Goal: Information Seeking & Learning: Find specific fact

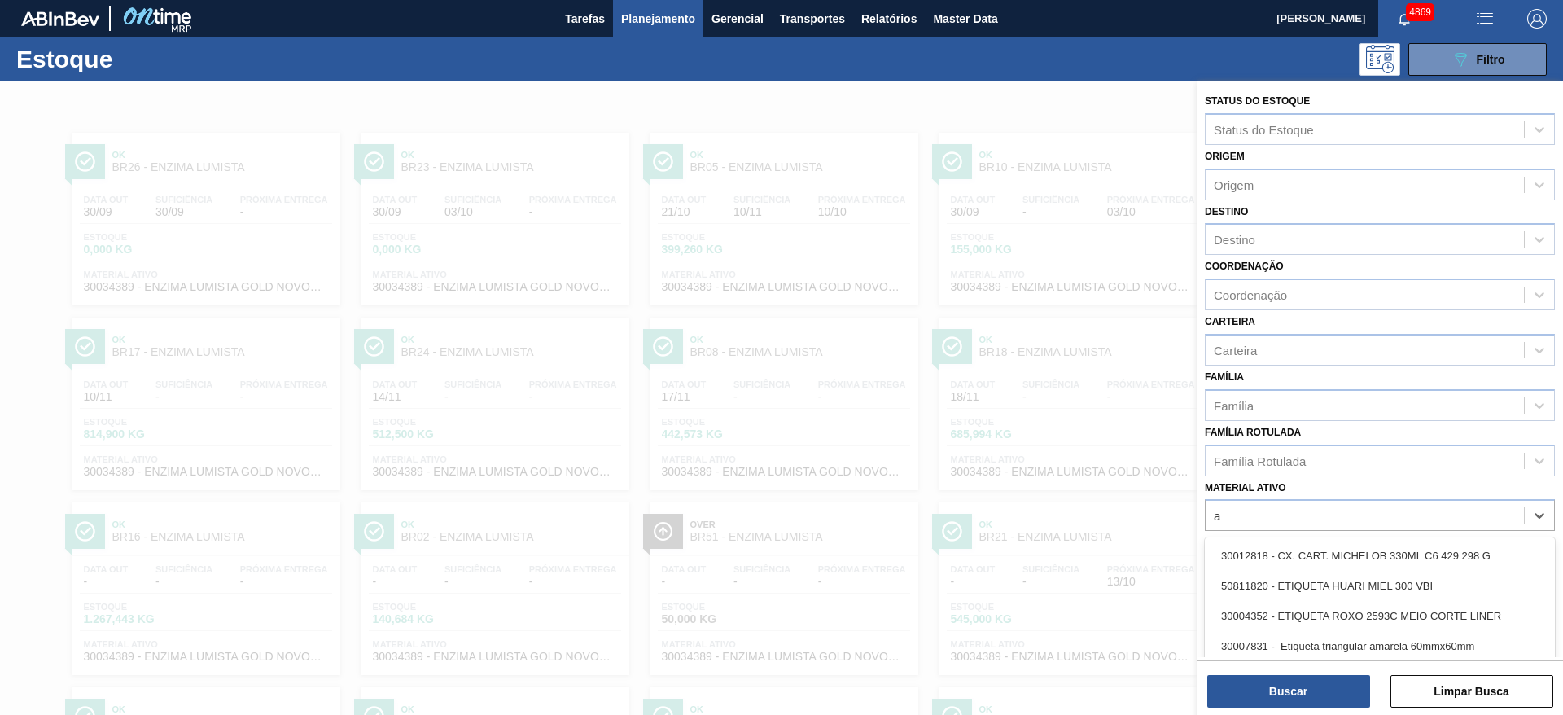
scroll to position [73, 0]
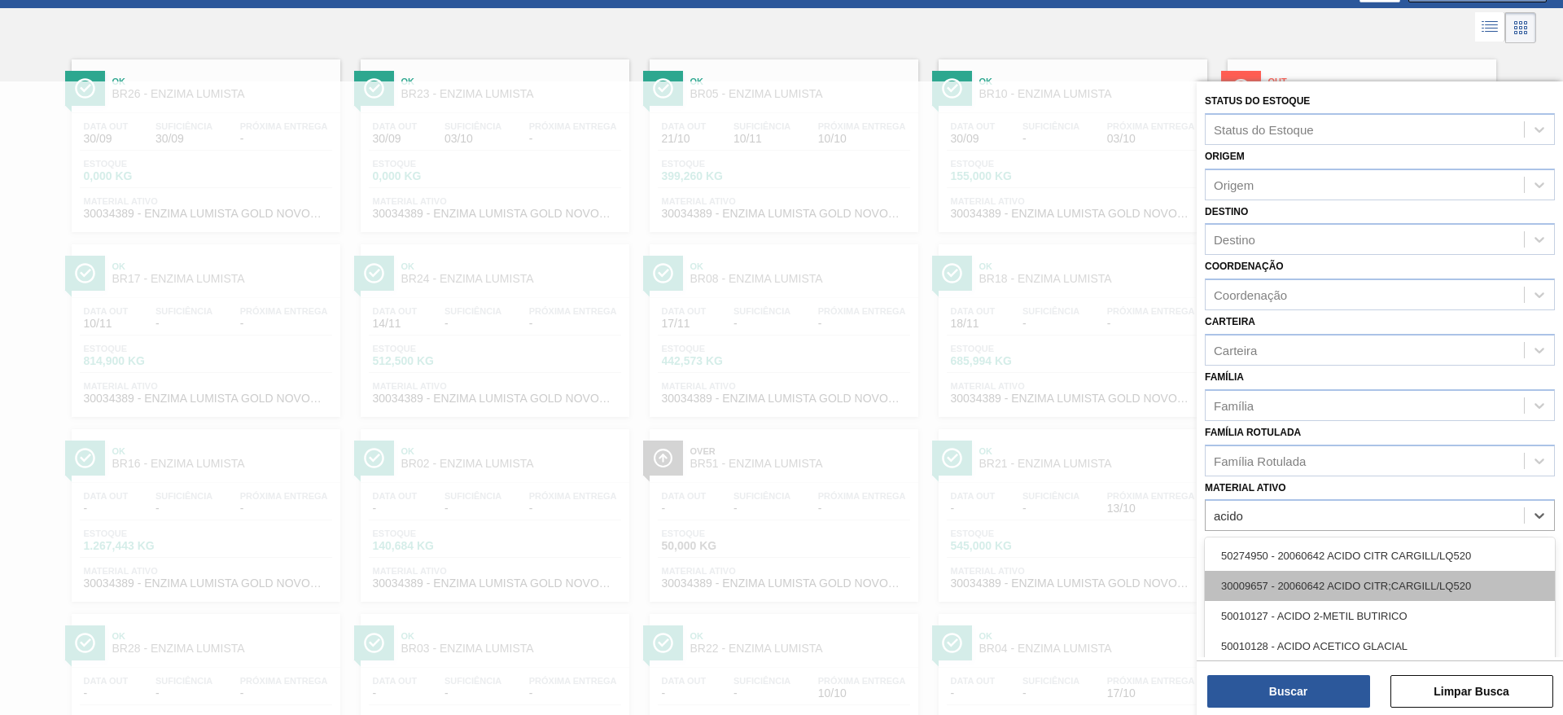
type ativo "acido"
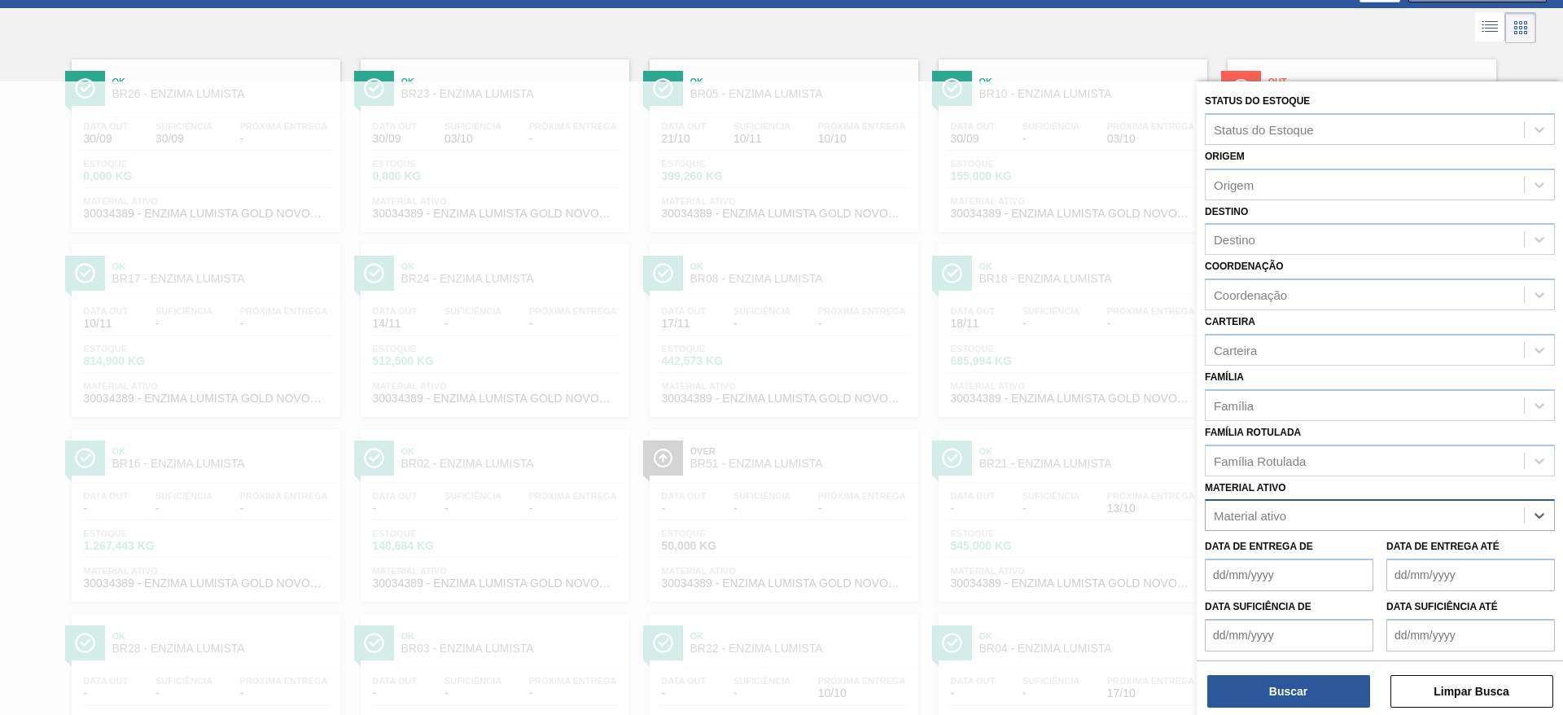
drag, startPoint x: 1282, startPoint y: 518, endPoint x: 1229, endPoint y: 502, distance: 56.2
click at [1229, 502] on div "Material ativo" at bounding box center [1380, 515] width 350 height 32
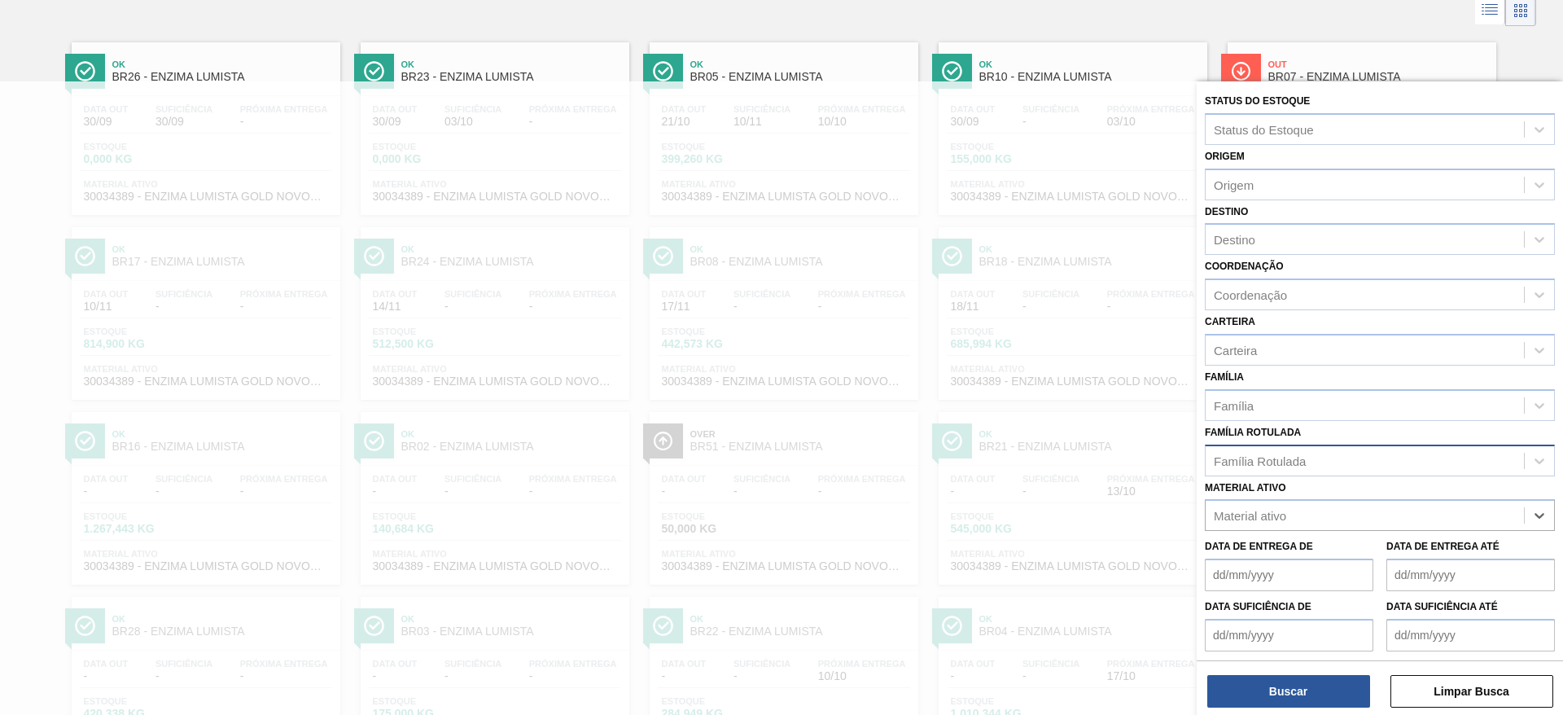
click at [1352, 460] on div "Família Rotulada" at bounding box center [1365, 461] width 318 height 24
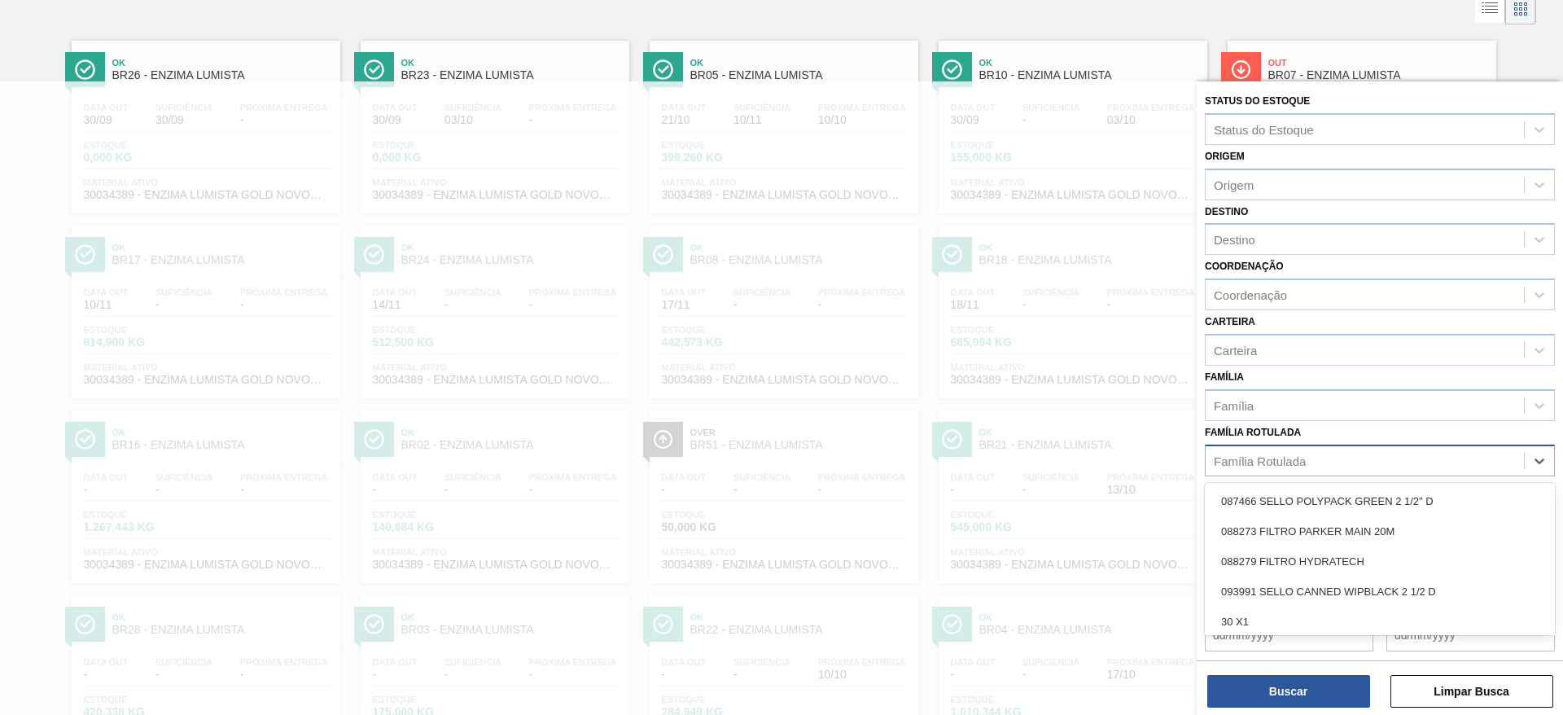
scroll to position [92, 0]
type Rotulada "áci"
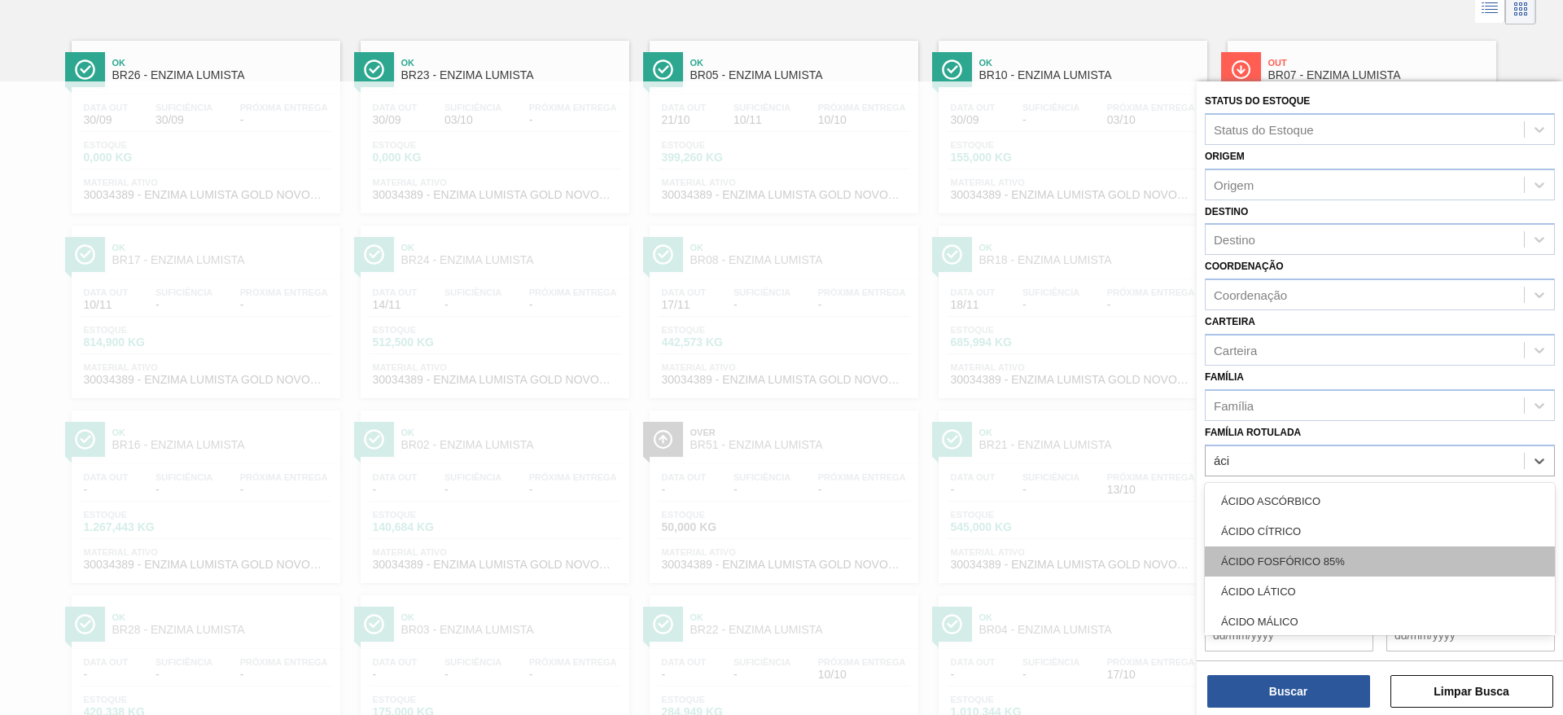
click at [1326, 557] on div "ÁCIDO FOSFÓRICO 85%" at bounding box center [1380, 561] width 350 height 30
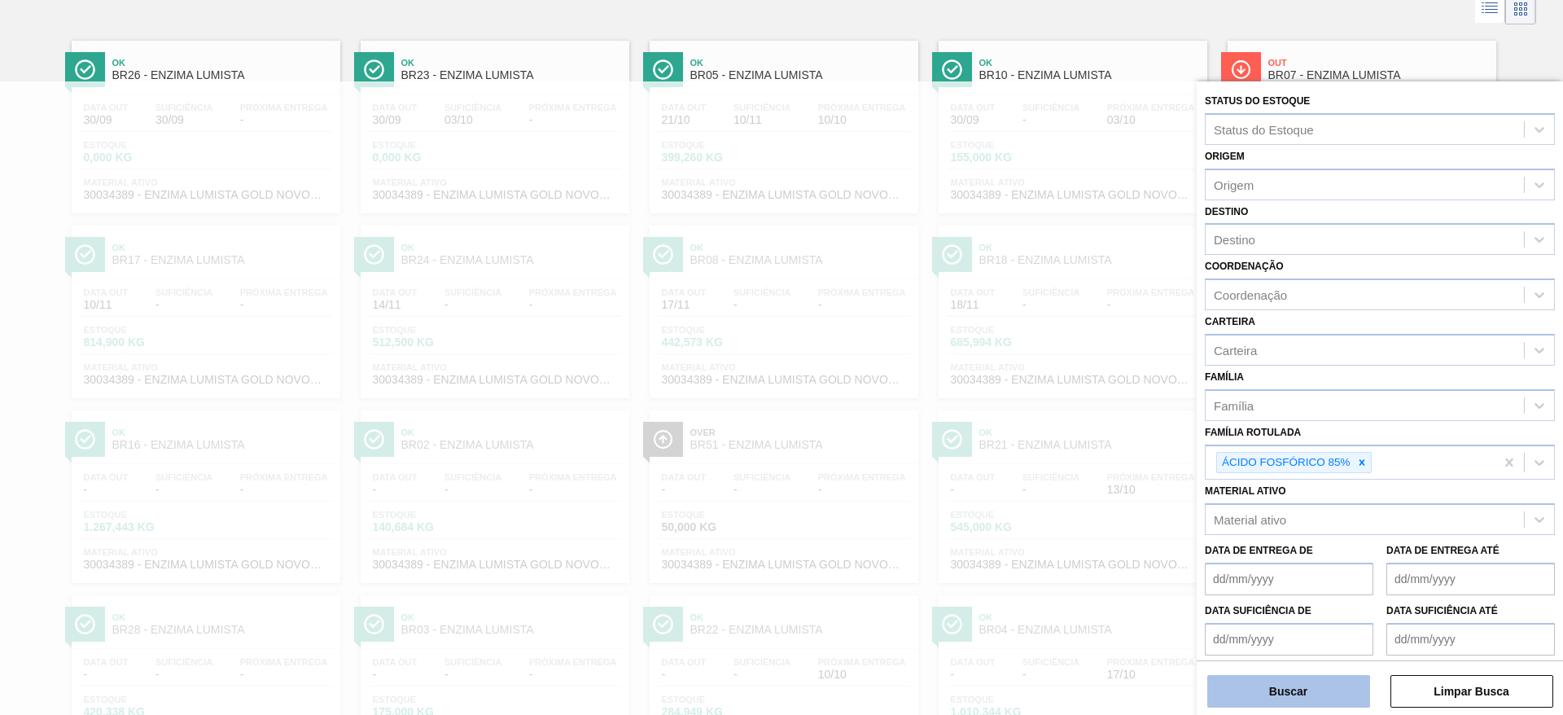
click at [1327, 696] on button "Buscar" at bounding box center [1288, 691] width 163 height 33
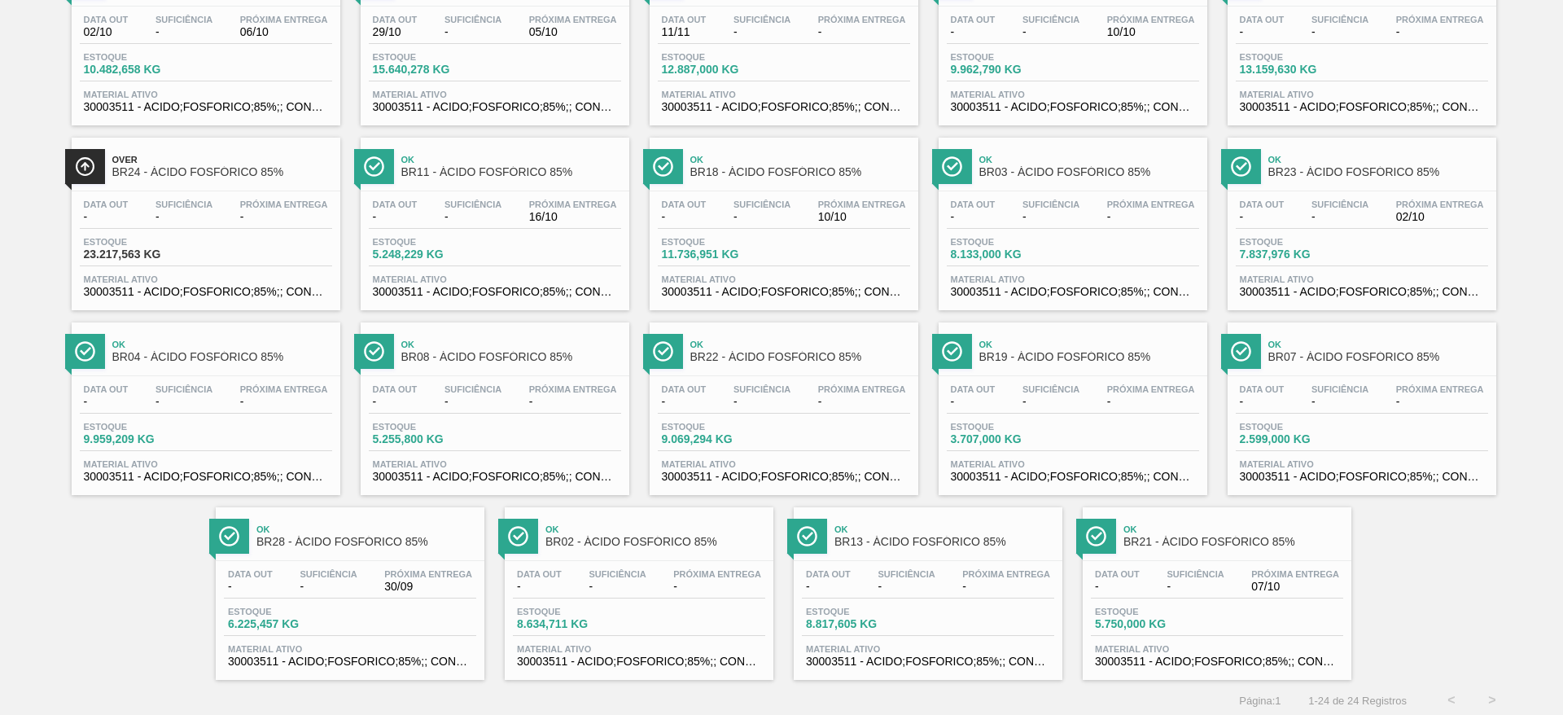
scroll to position [366, 0]
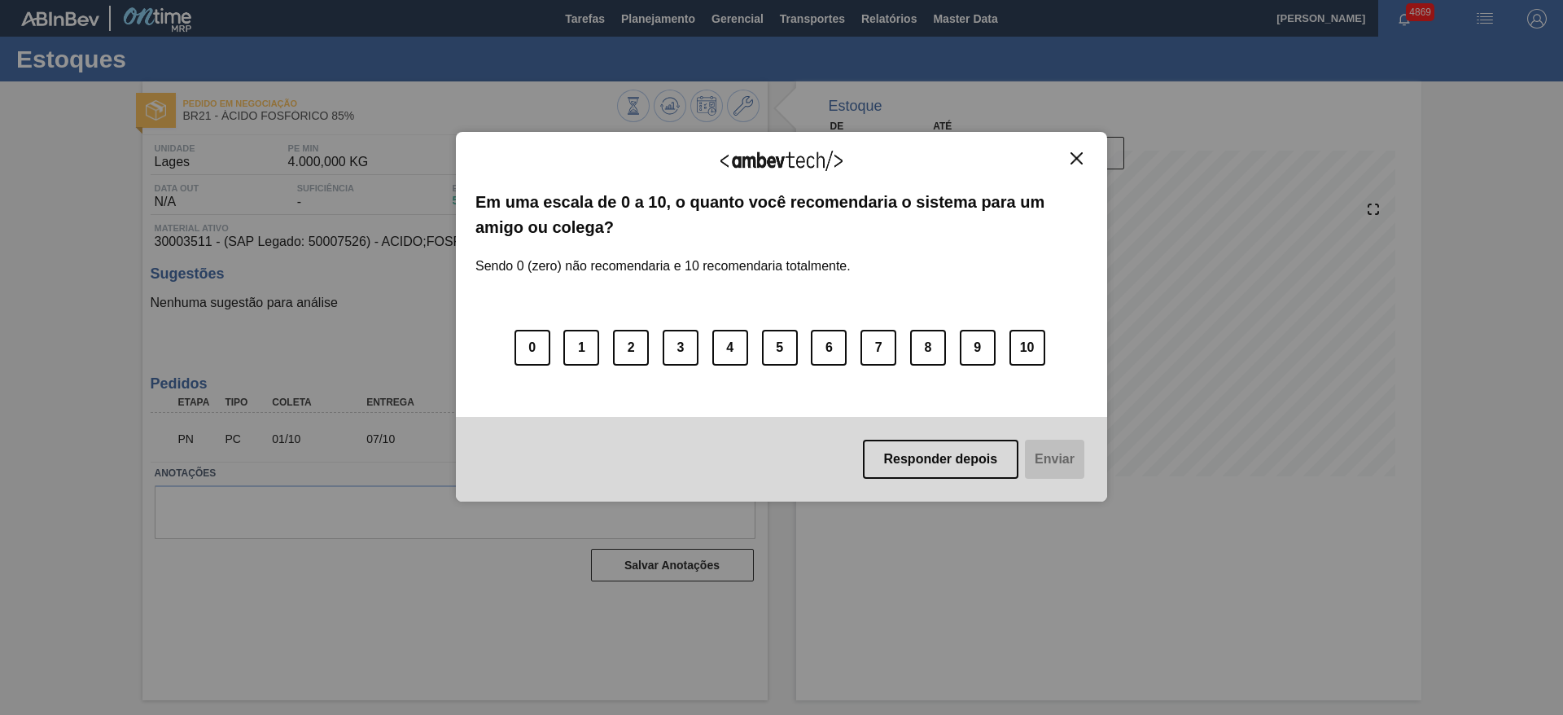
click at [1071, 152] on img "Close" at bounding box center [1077, 158] width 12 height 12
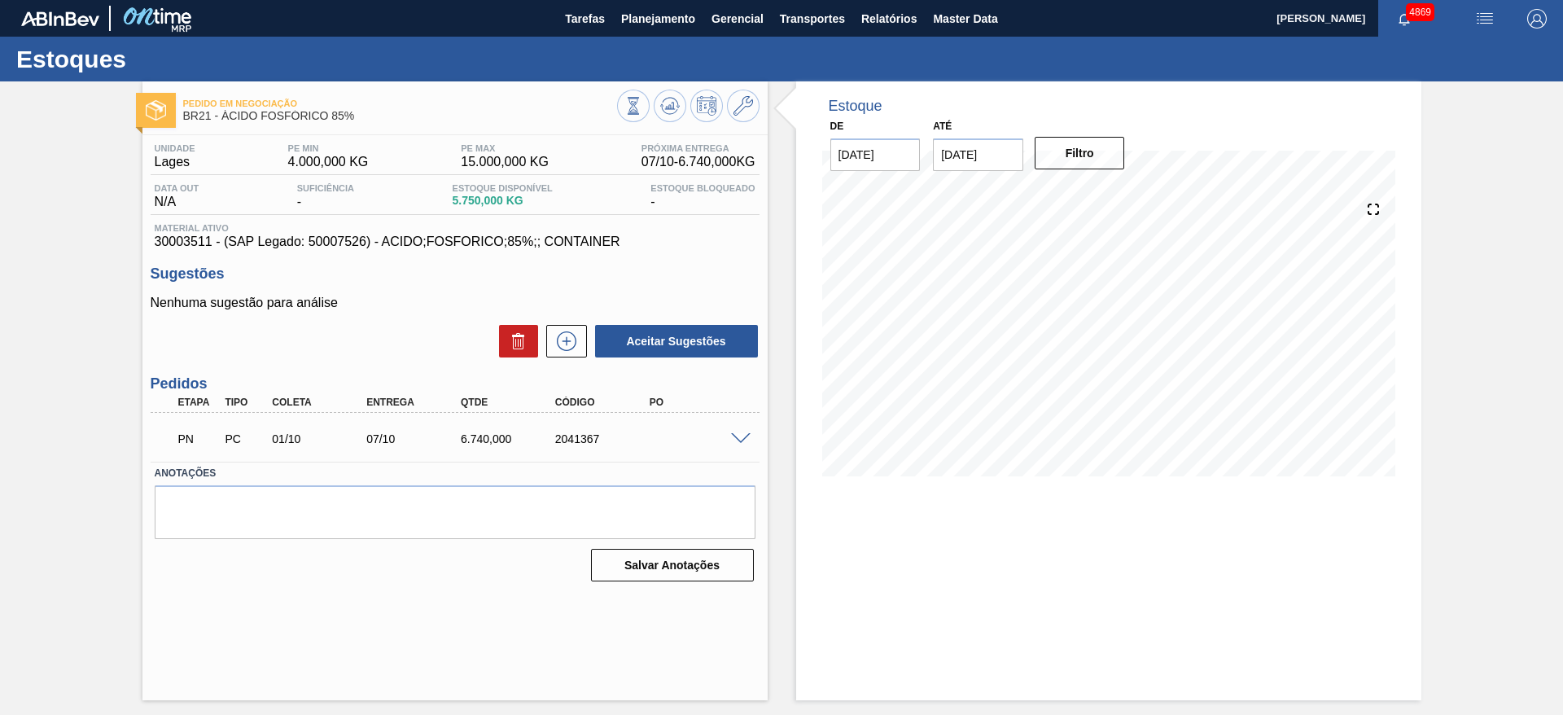
click at [738, 438] on span at bounding box center [741, 439] width 20 height 12
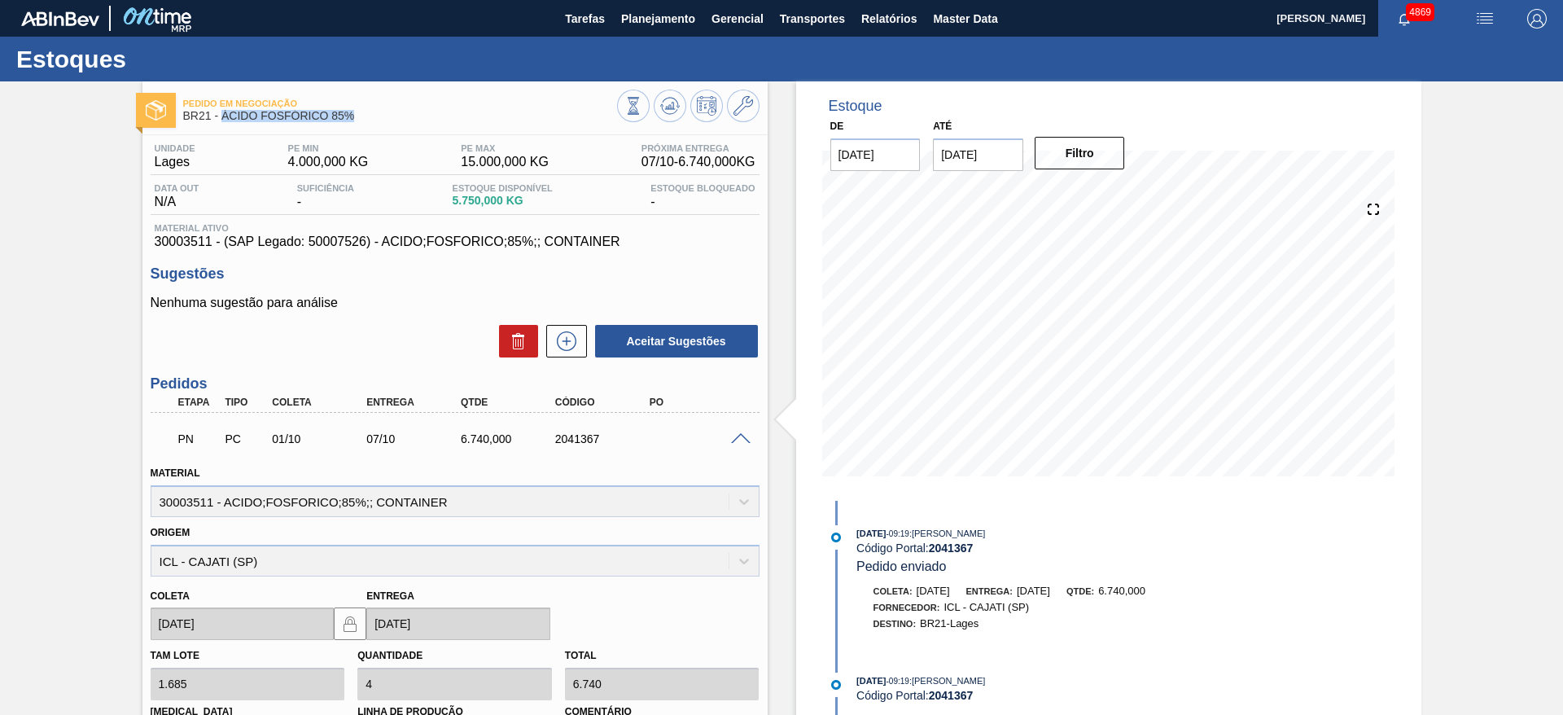
drag, startPoint x: 221, startPoint y: 113, endPoint x: 371, endPoint y: 117, distance: 149.9
click at [371, 117] on span "BR21 - ÁCIDO FOSFÓRICO 85%" at bounding box center [400, 116] width 434 height 12
copy span "ÁCIDO FOSFÓRICO 85%"
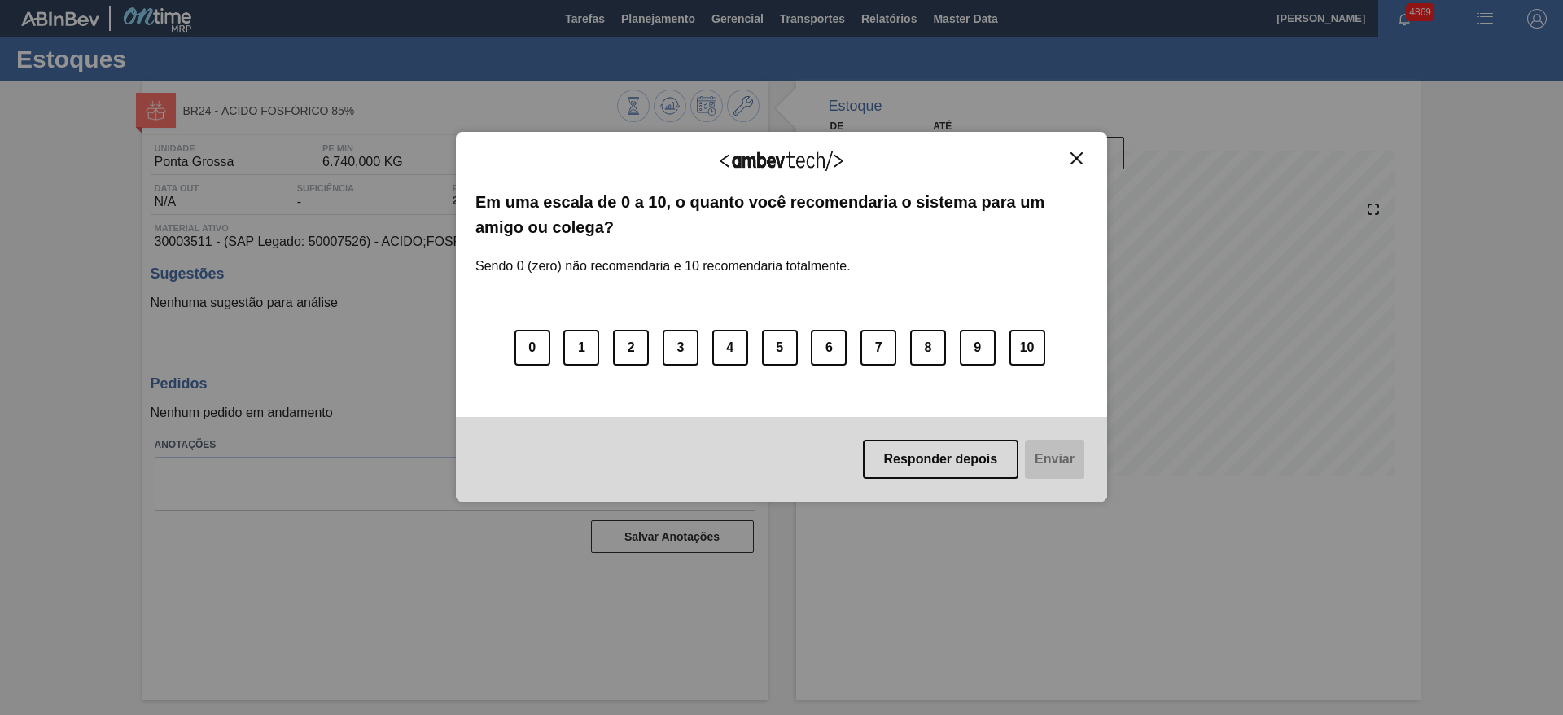
click at [1073, 159] on img "Close" at bounding box center [1077, 158] width 12 height 12
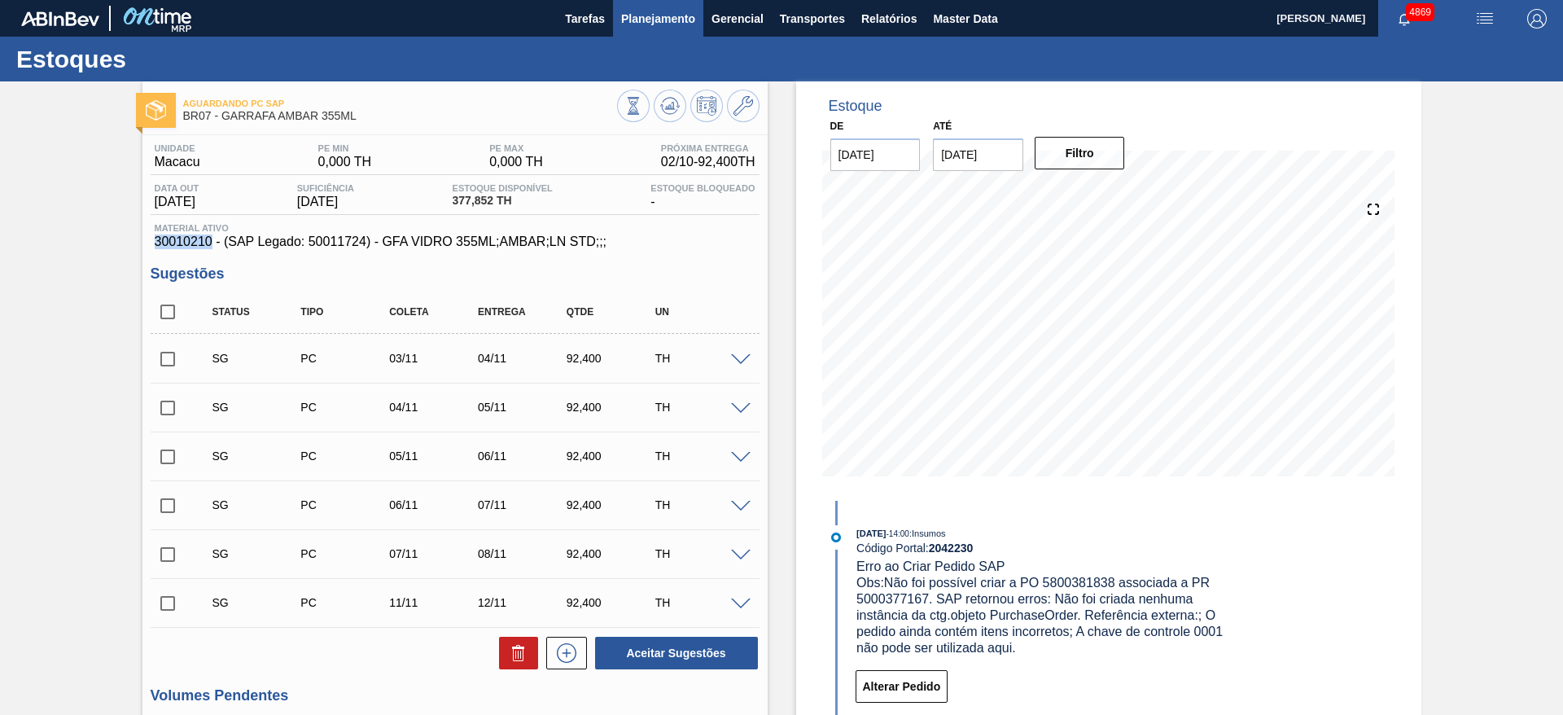
click at [664, 10] on span "Planejamento" at bounding box center [658, 19] width 74 height 20
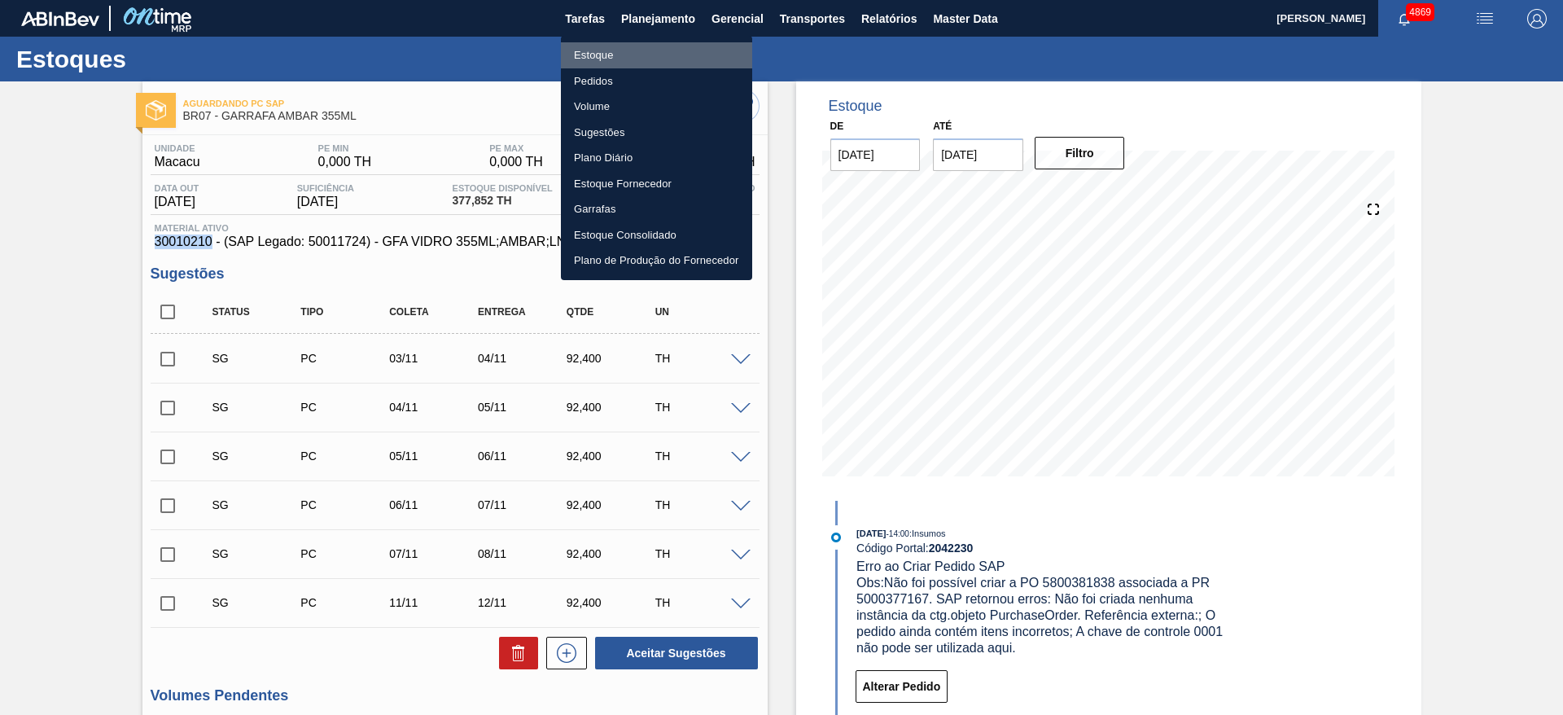
click at [664, 61] on li "Estoque" at bounding box center [656, 55] width 191 height 26
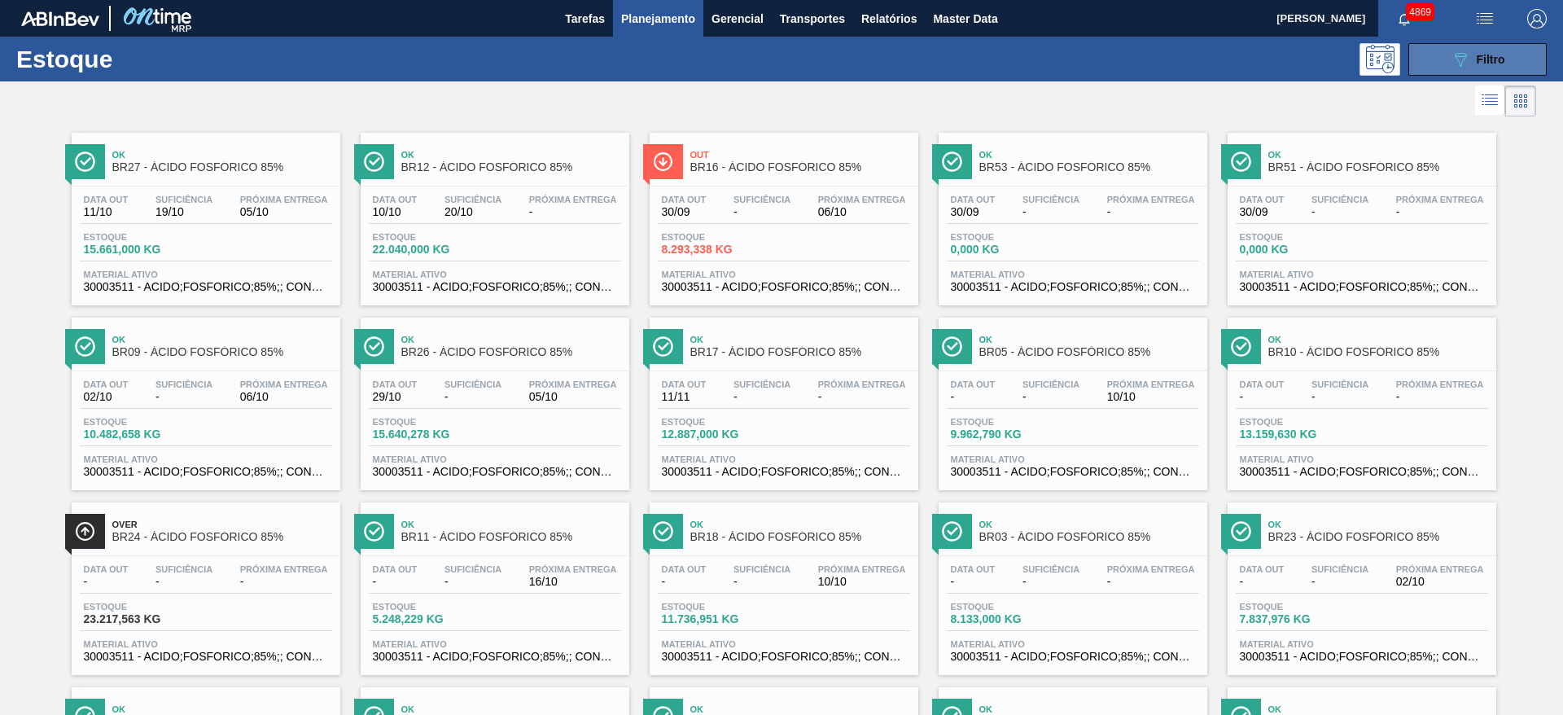
click at [1420, 49] on button "089F7B8B-B2A5-4AFE-B5C0-19BA573D28AC Filtro" at bounding box center [1478, 59] width 138 height 33
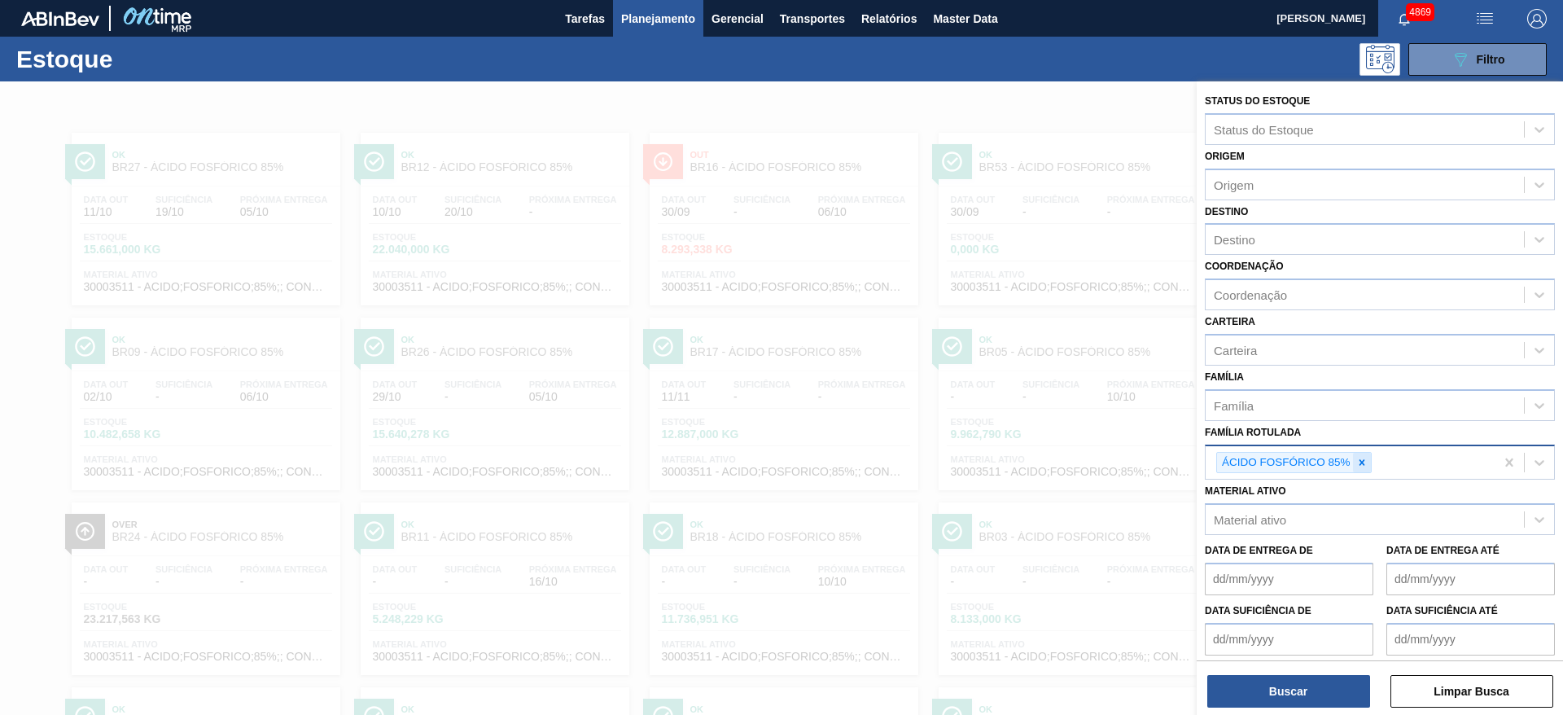
click at [1359, 467] on icon at bounding box center [1361, 462] width 11 height 11
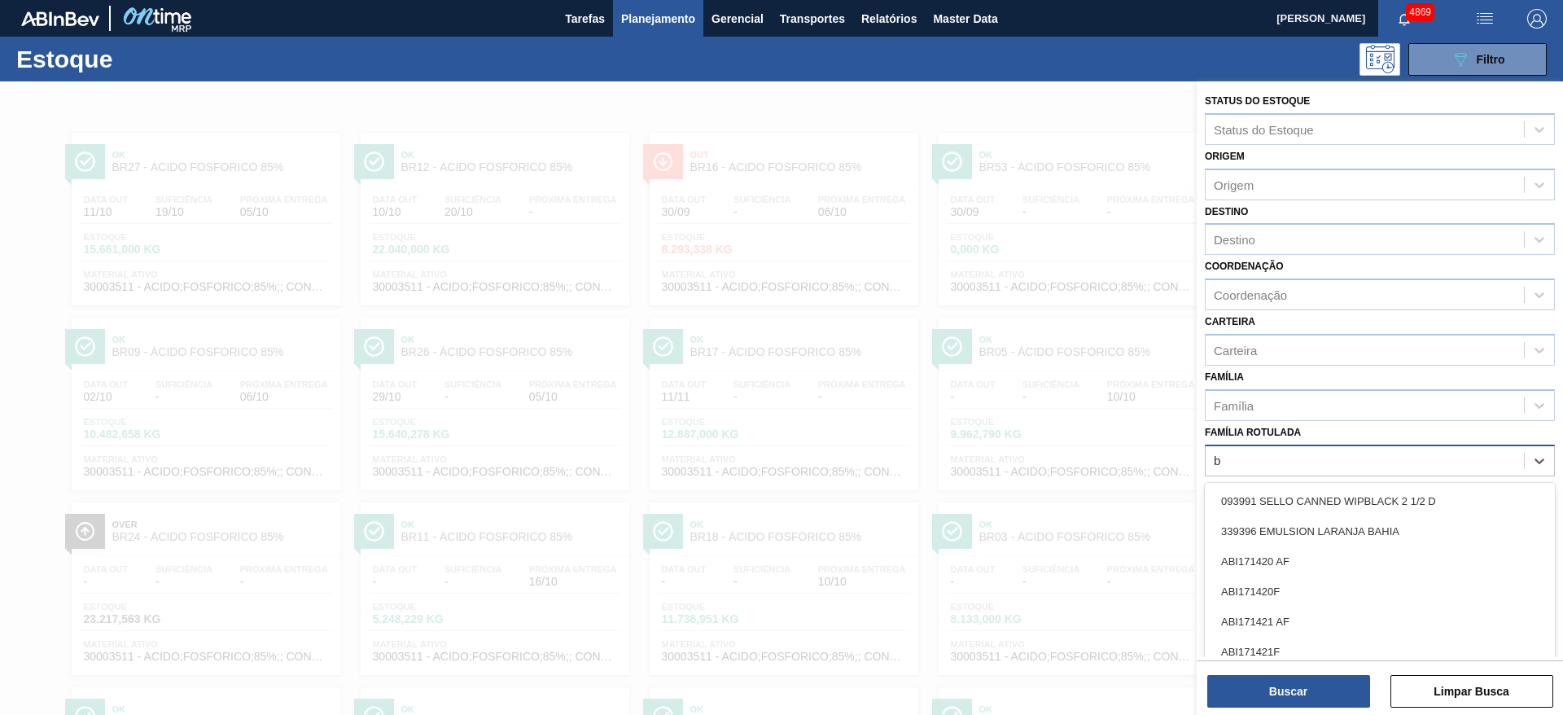
scroll to position [19, 0]
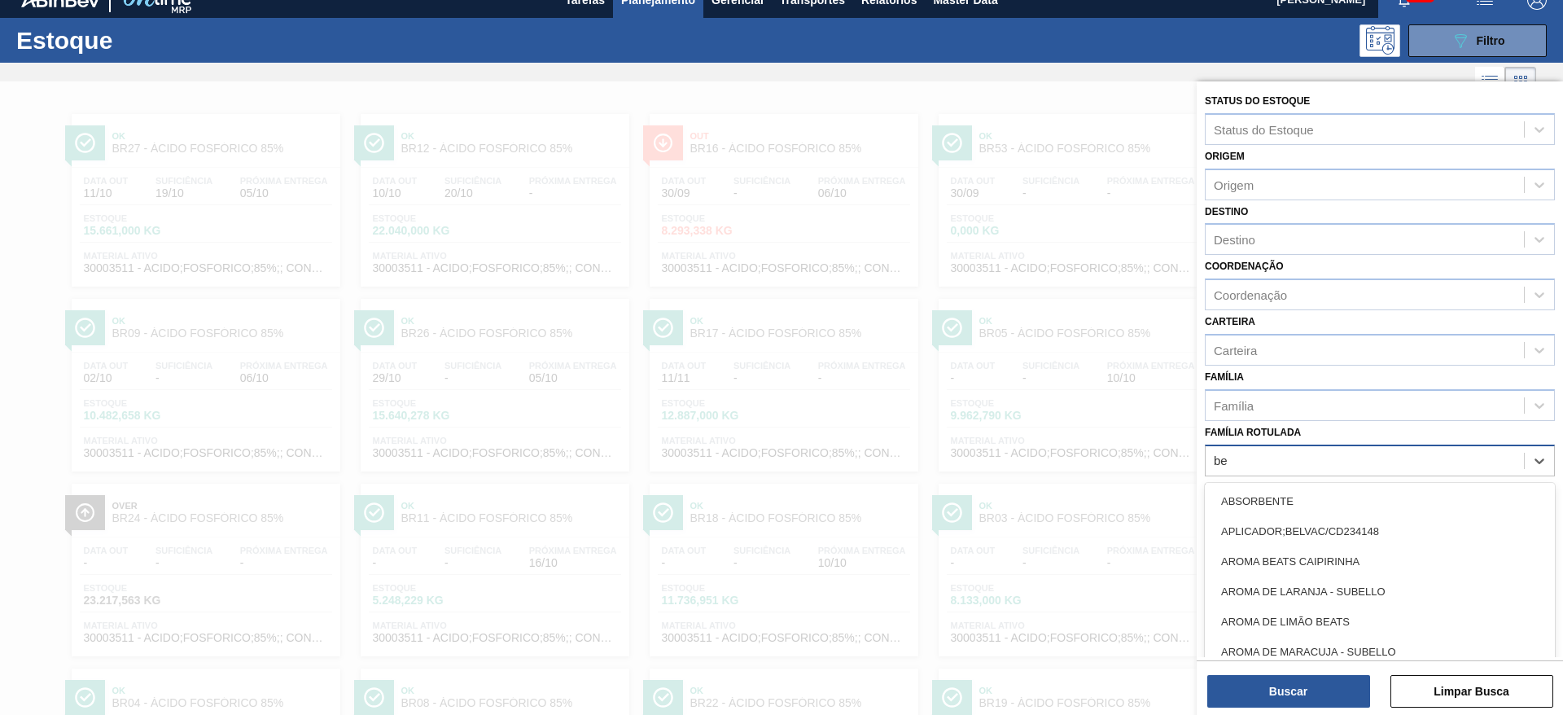
type Rotulada "bet"
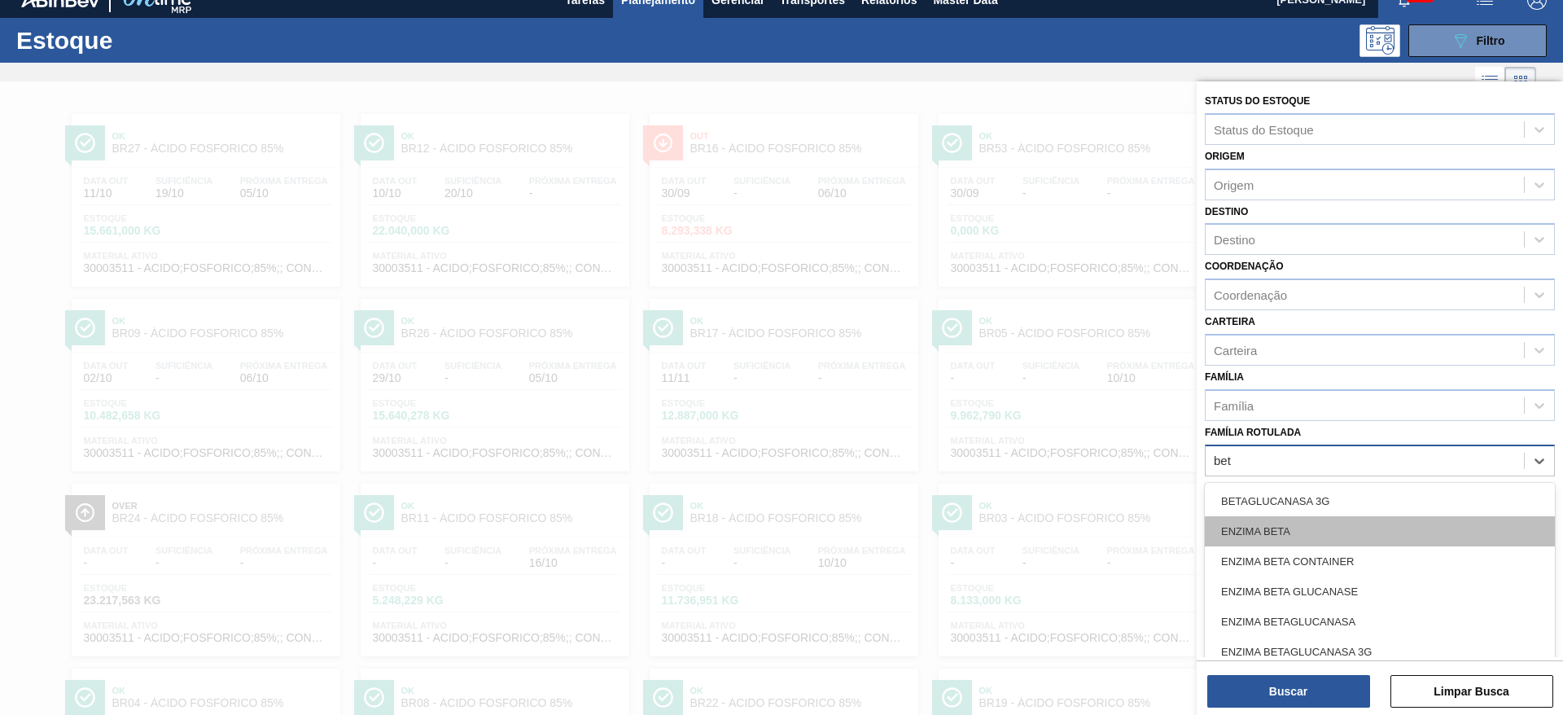
click at [1296, 526] on div "ENZIMA BETA" at bounding box center [1380, 531] width 350 height 30
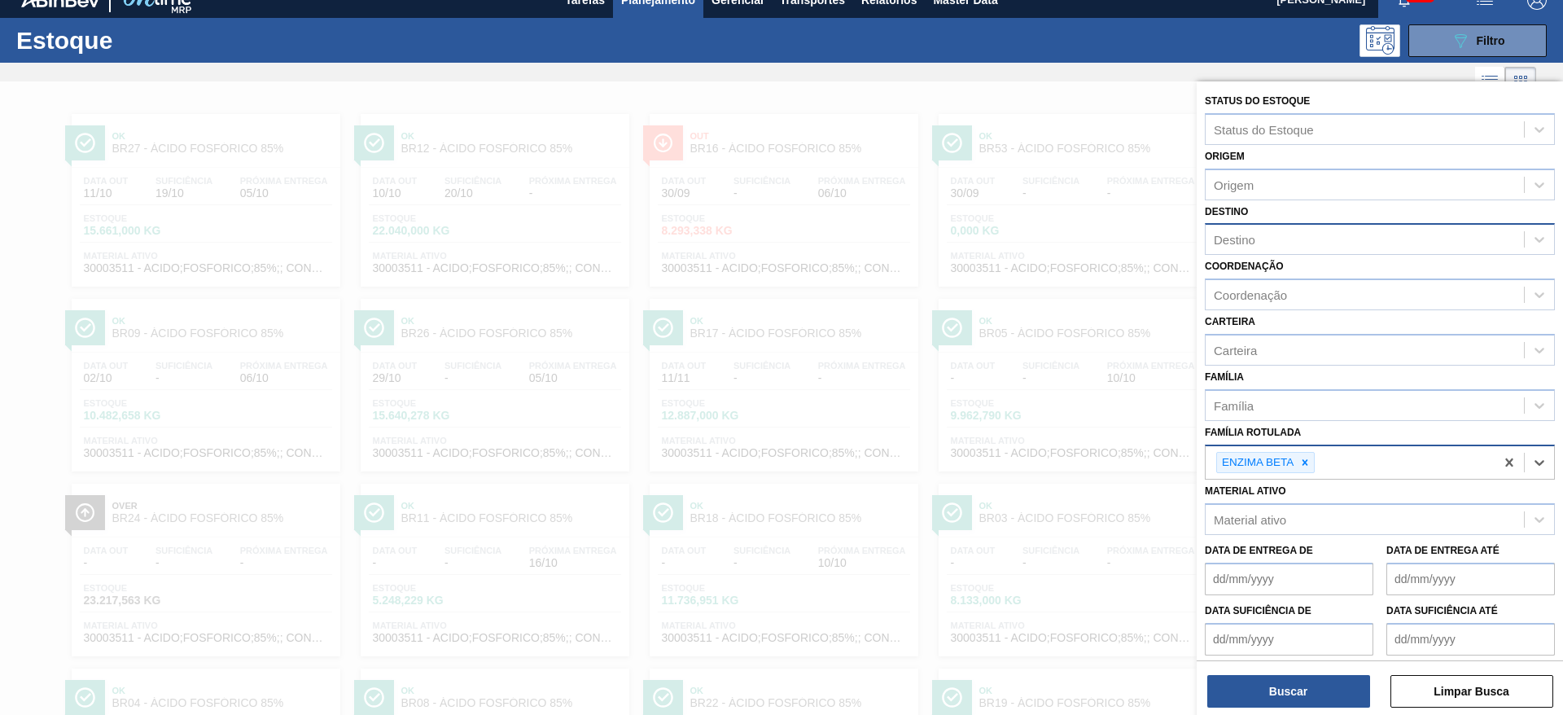
click at [1314, 237] on div "Destino" at bounding box center [1365, 240] width 318 height 24
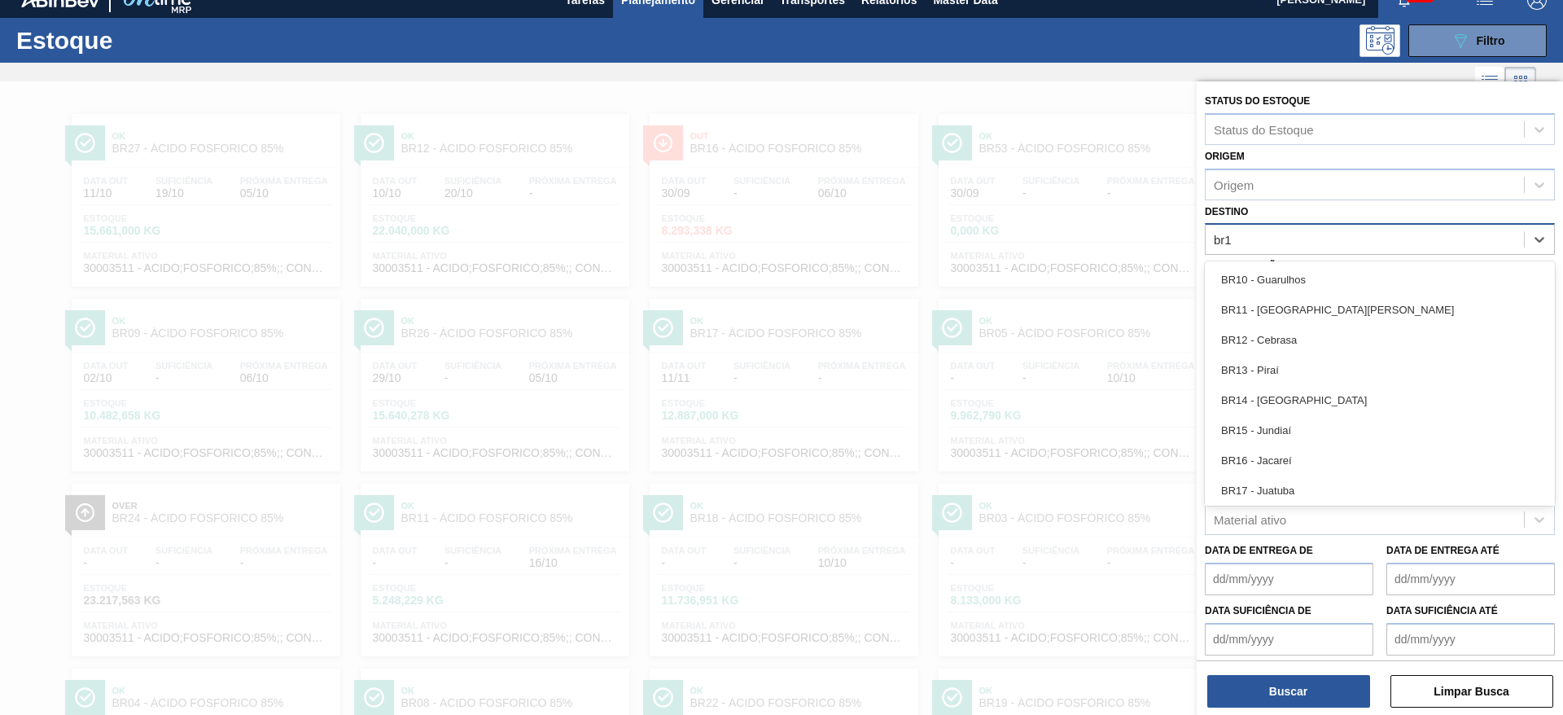
type input "br18"
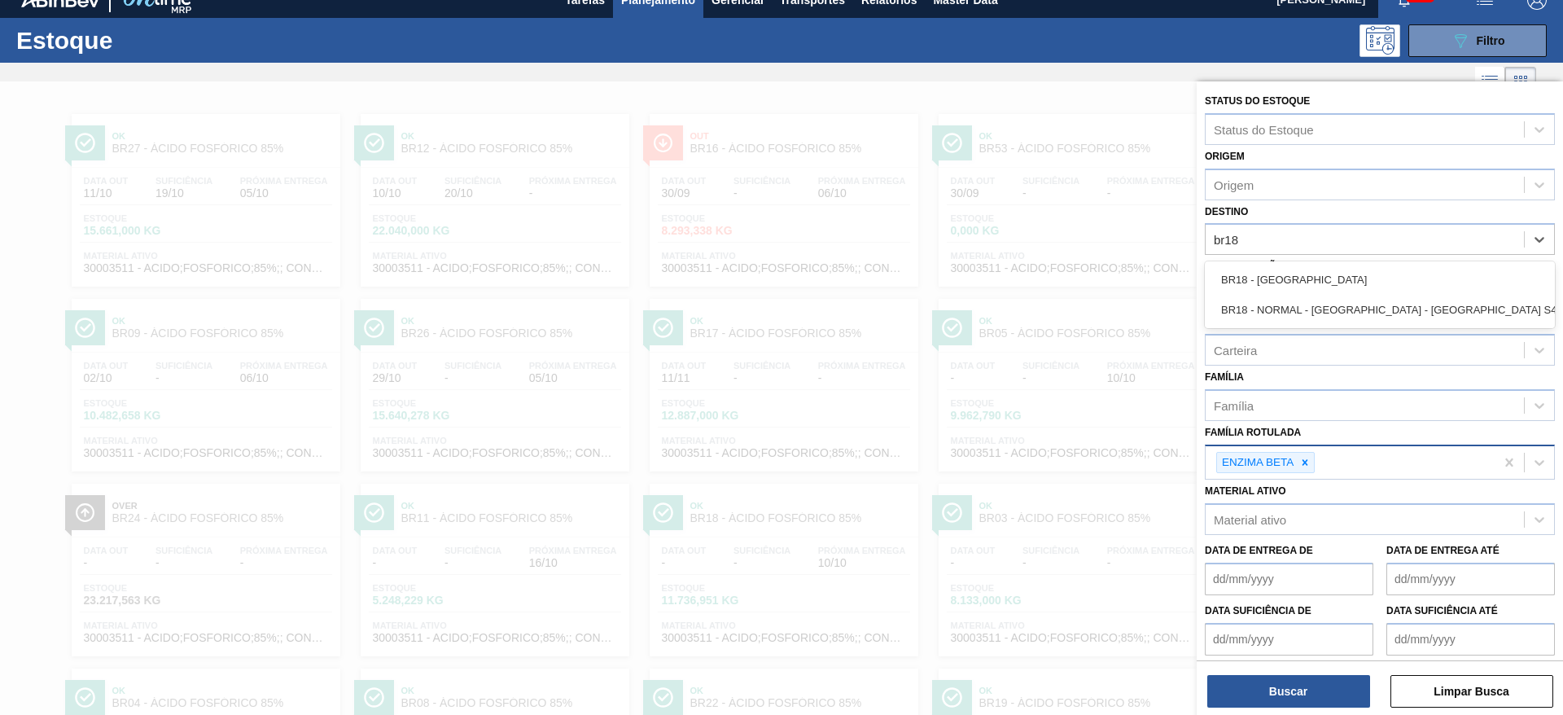
click at [1287, 273] on div "BR18 - [GEOGRAPHIC_DATA]" at bounding box center [1380, 280] width 350 height 30
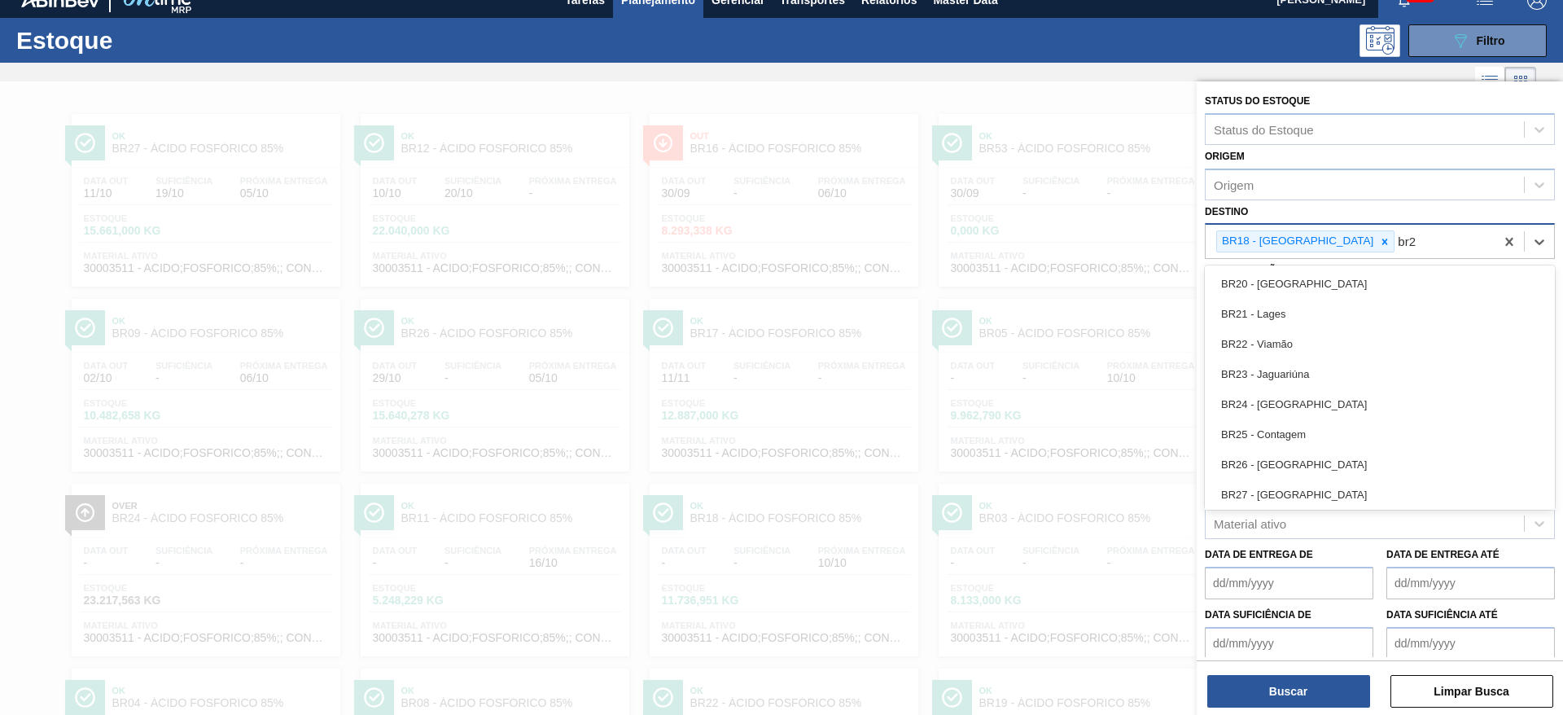
type input "br26"
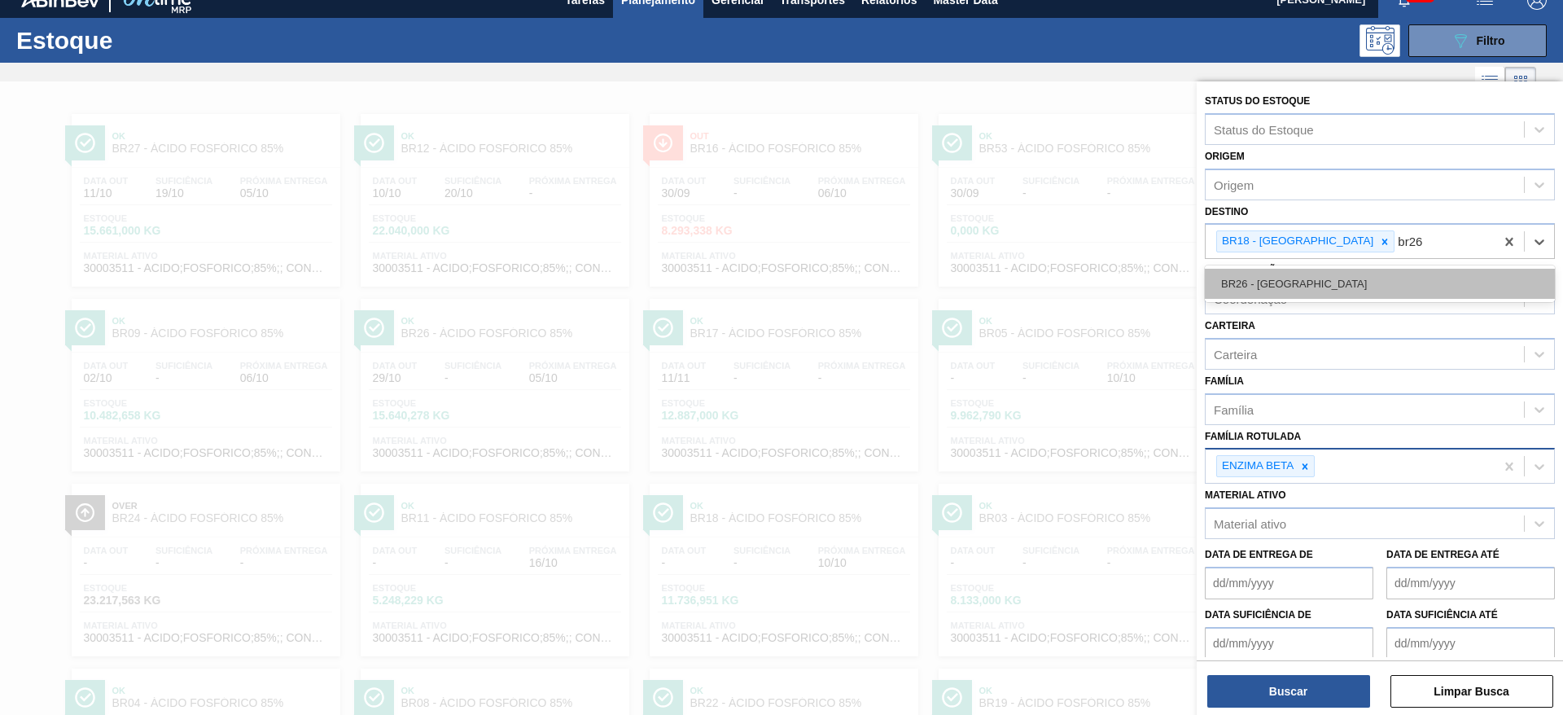
click at [1321, 279] on div "BR26 - [GEOGRAPHIC_DATA]" at bounding box center [1380, 284] width 350 height 30
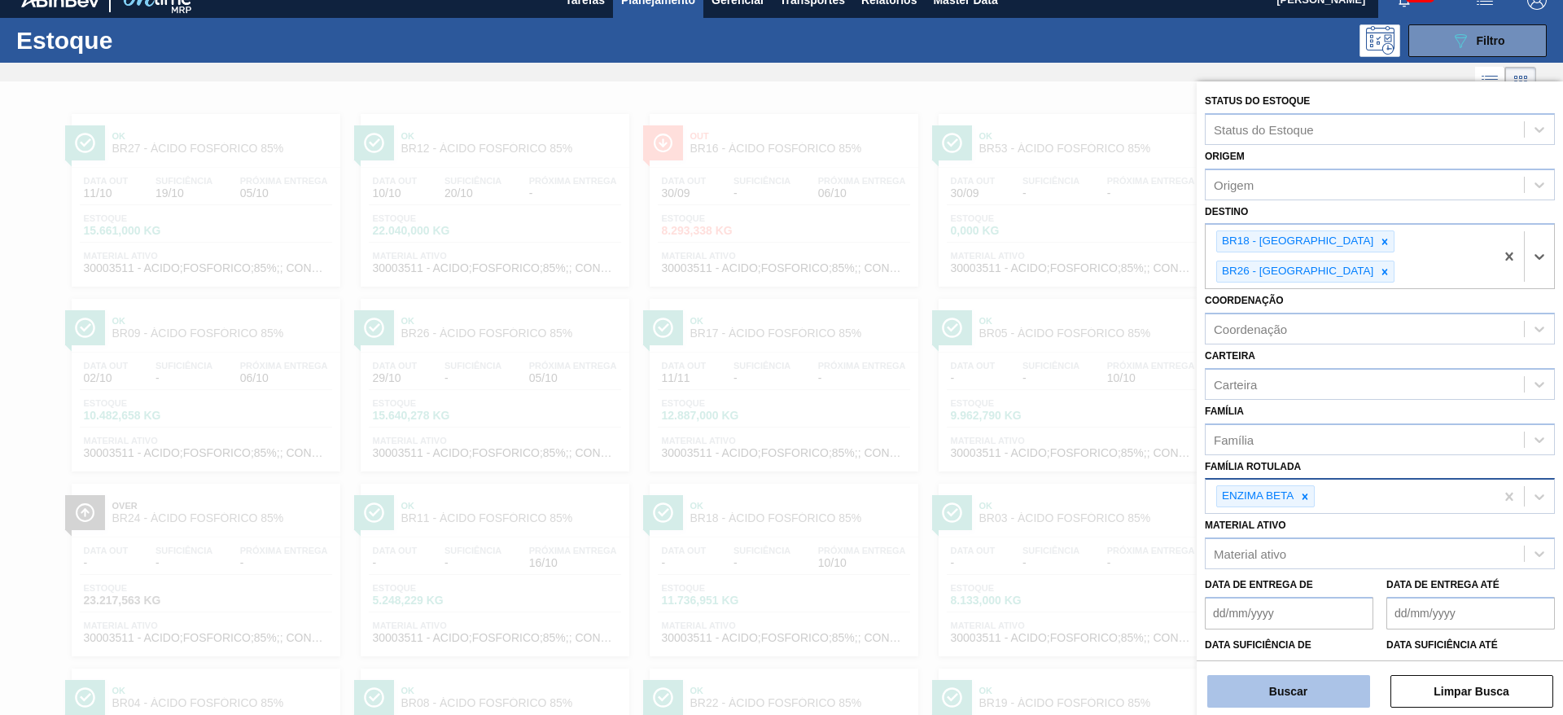
click at [1317, 691] on button "Buscar" at bounding box center [1288, 691] width 163 height 33
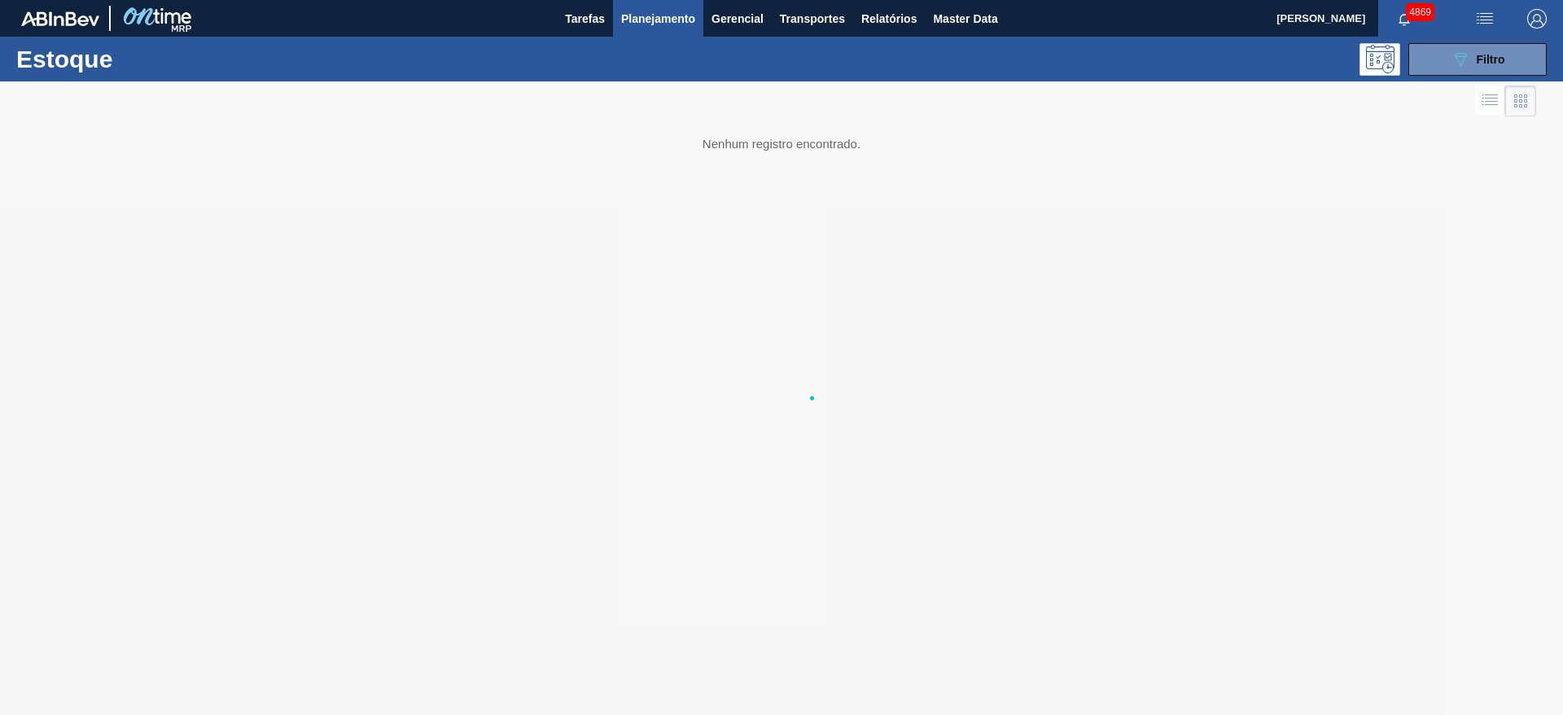
scroll to position [0, 0]
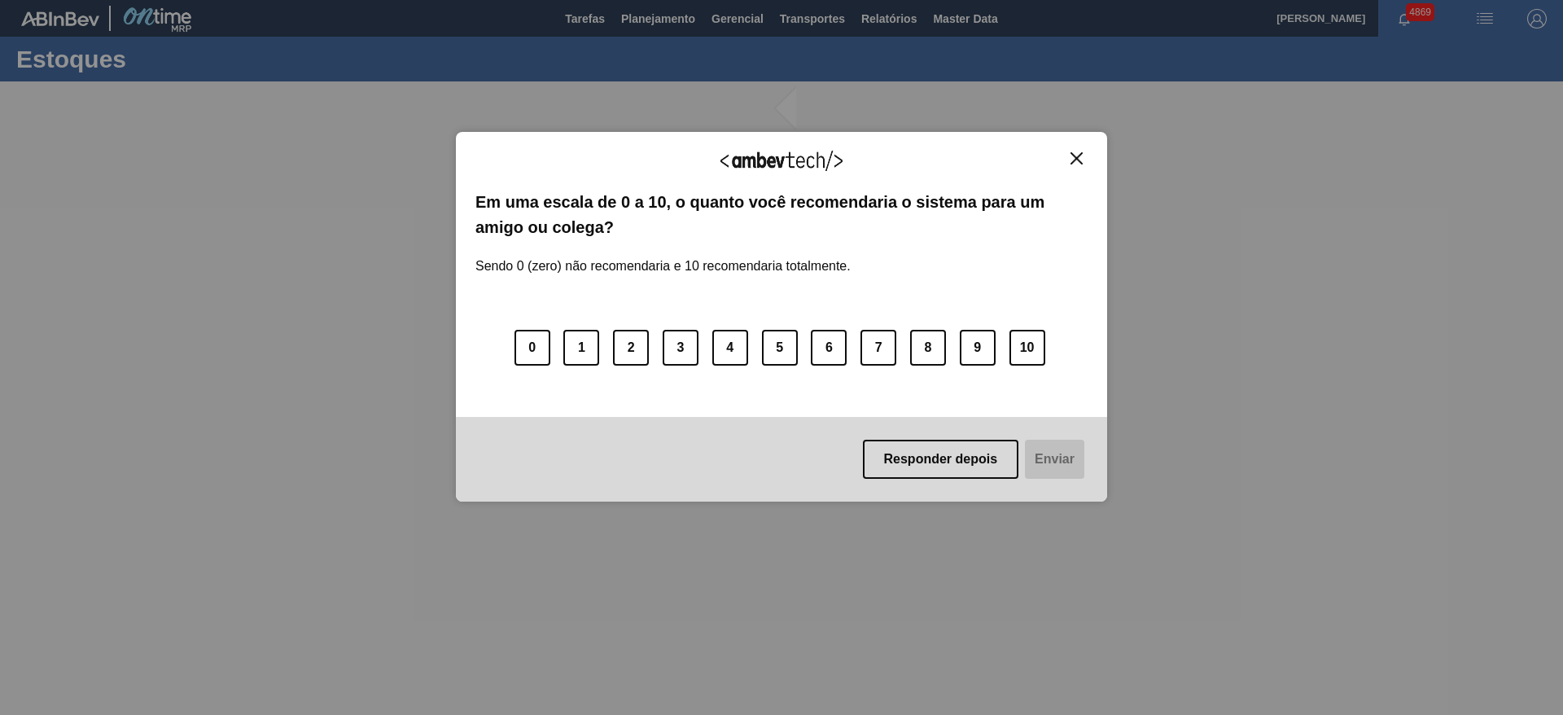
click at [1080, 155] on img "Close" at bounding box center [1077, 158] width 12 height 12
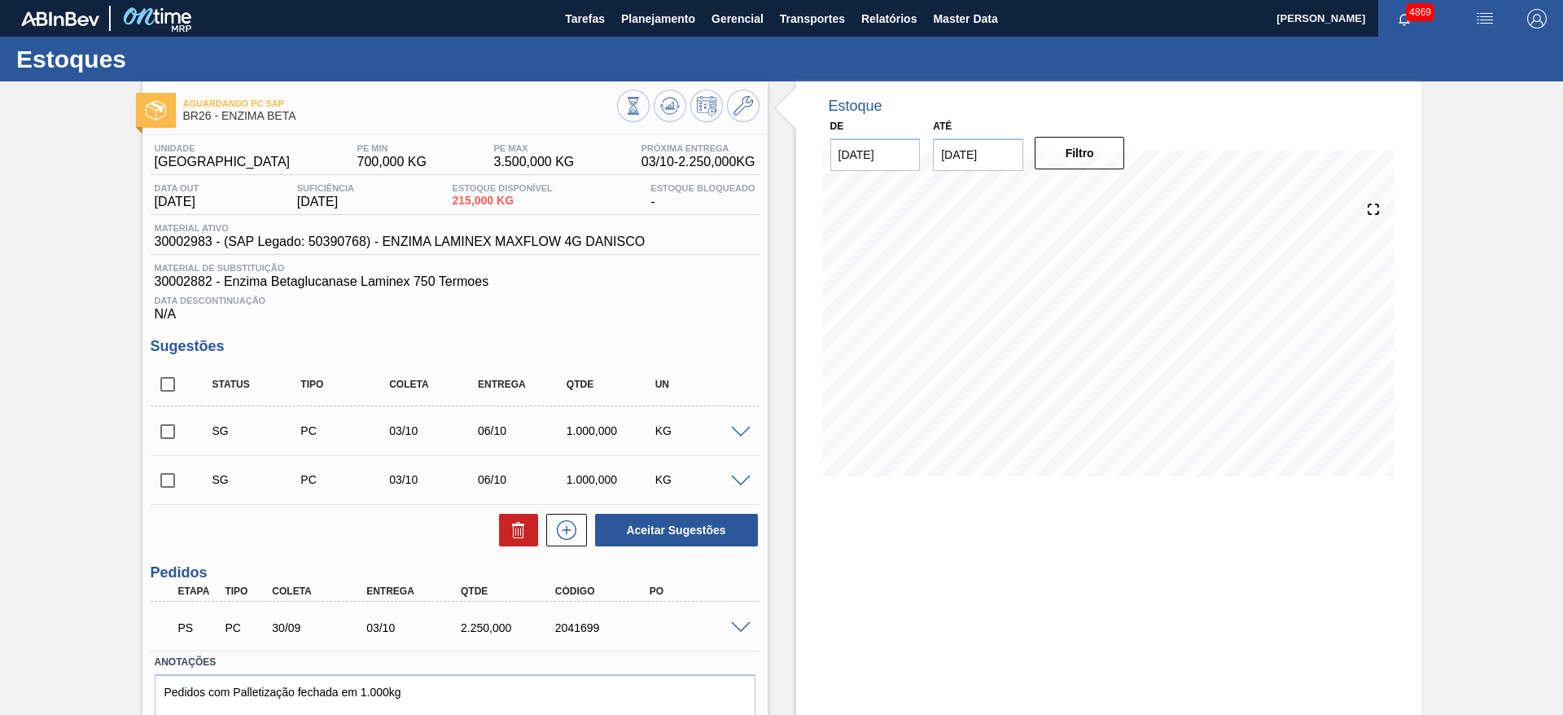
click at [741, 629] on span at bounding box center [741, 628] width 20 height 12
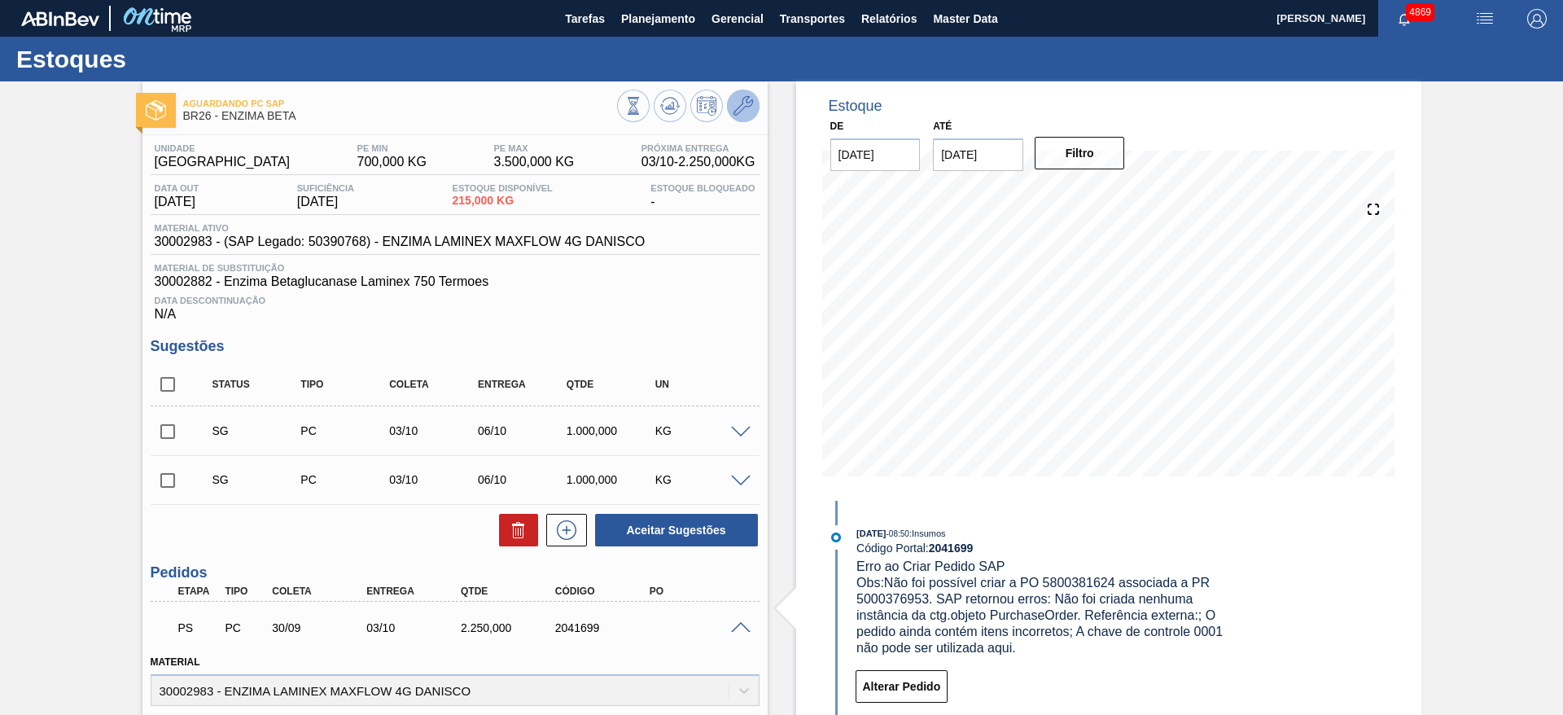
click at [748, 115] on icon at bounding box center [744, 106] width 20 height 20
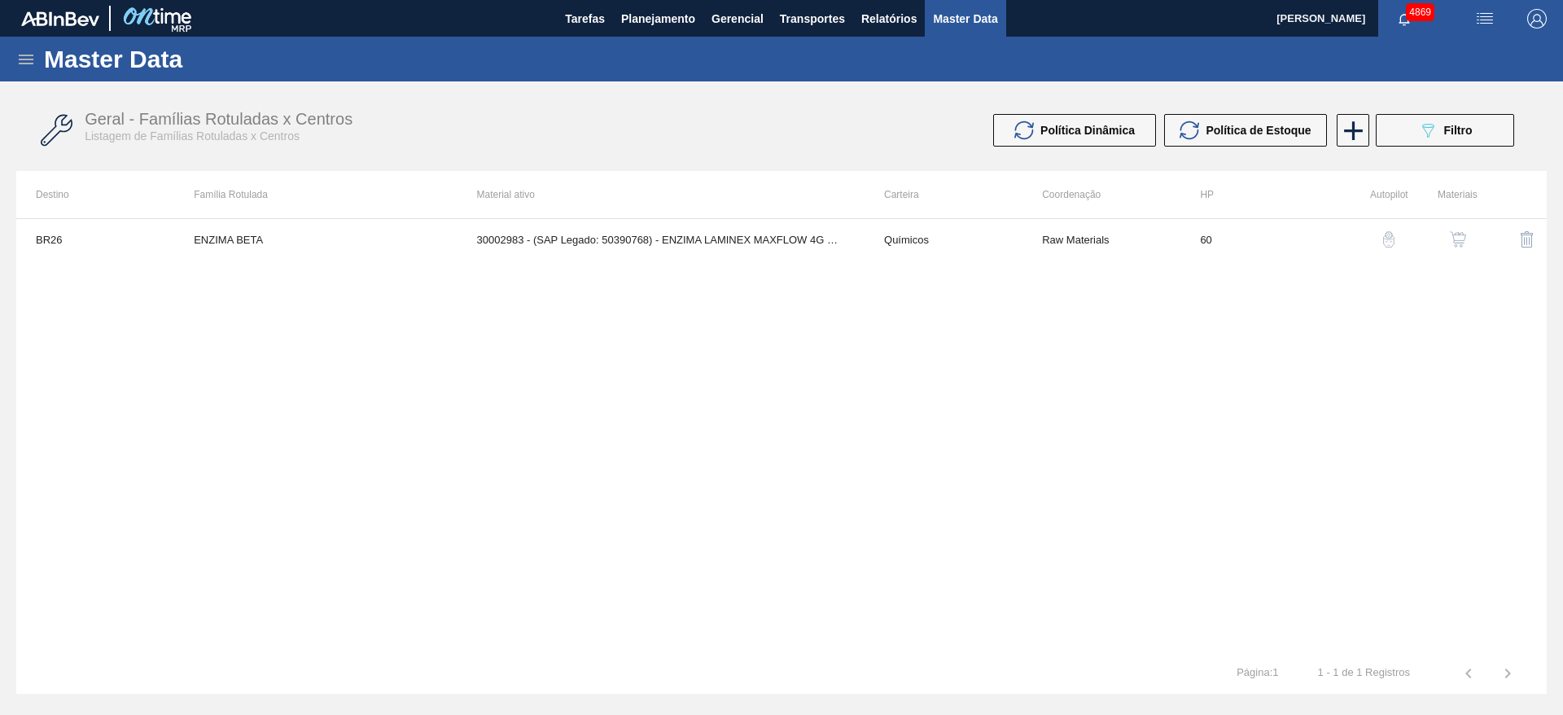
click at [1459, 232] on img "button" at bounding box center [1458, 239] width 16 height 16
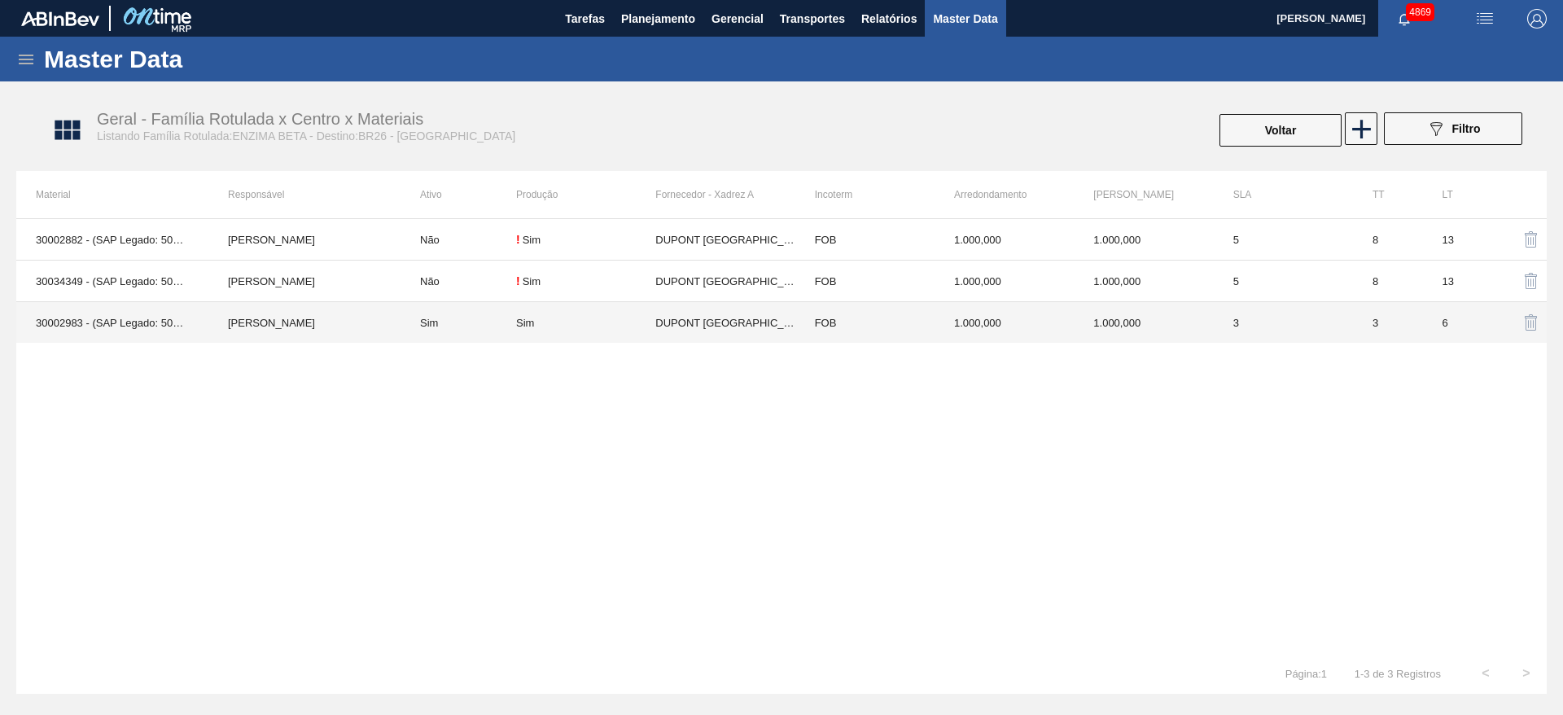
click at [655, 334] on td "Sim" at bounding box center [585, 323] width 139 height 42
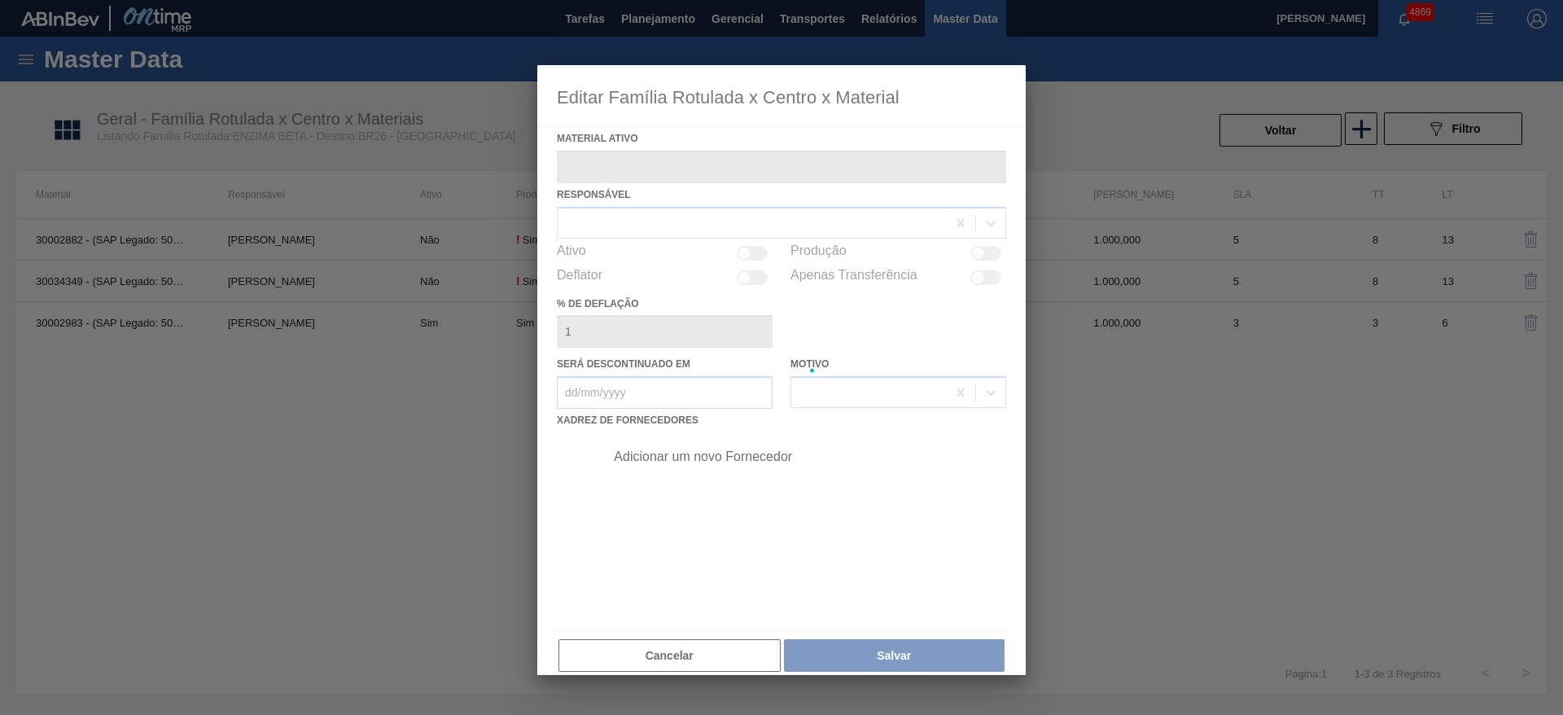
type ativo "30002983 - (SAP Legado: 50390768) - ENZIMA LAMINEX MAXFLOW 4G DANISCO"
checkbox input "true"
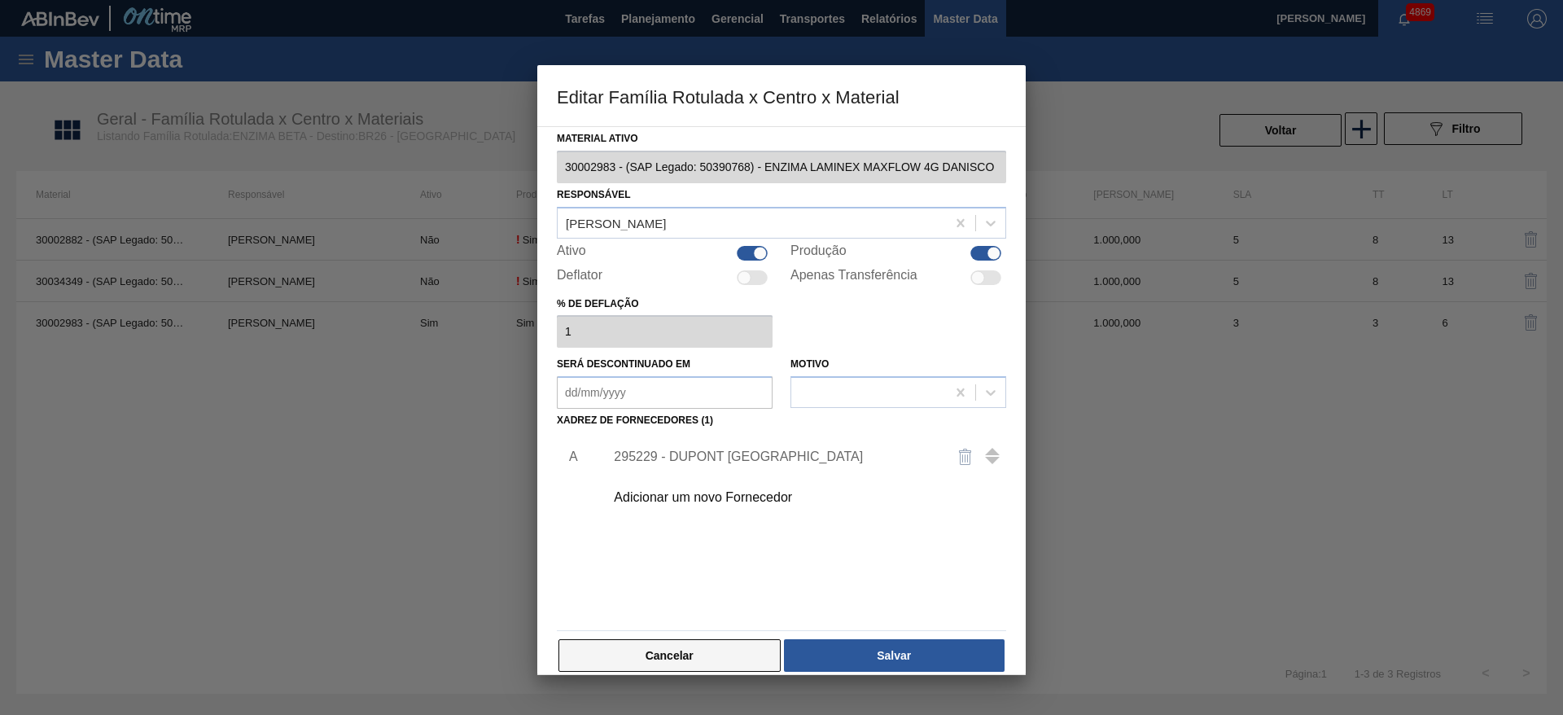
click at [697, 658] on button "Cancelar" at bounding box center [670, 655] width 222 height 33
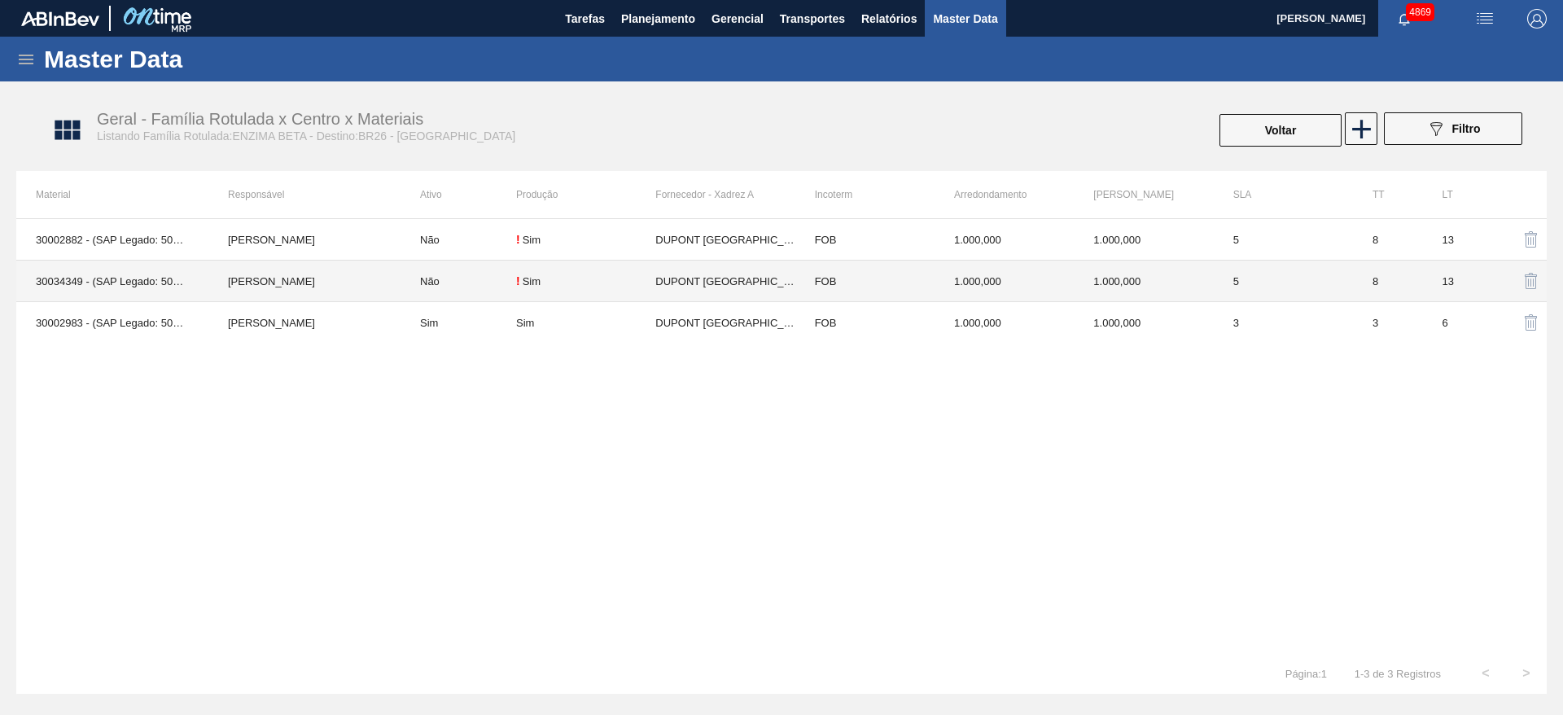
click at [552, 296] on td "! Sim" at bounding box center [585, 282] width 139 height 42
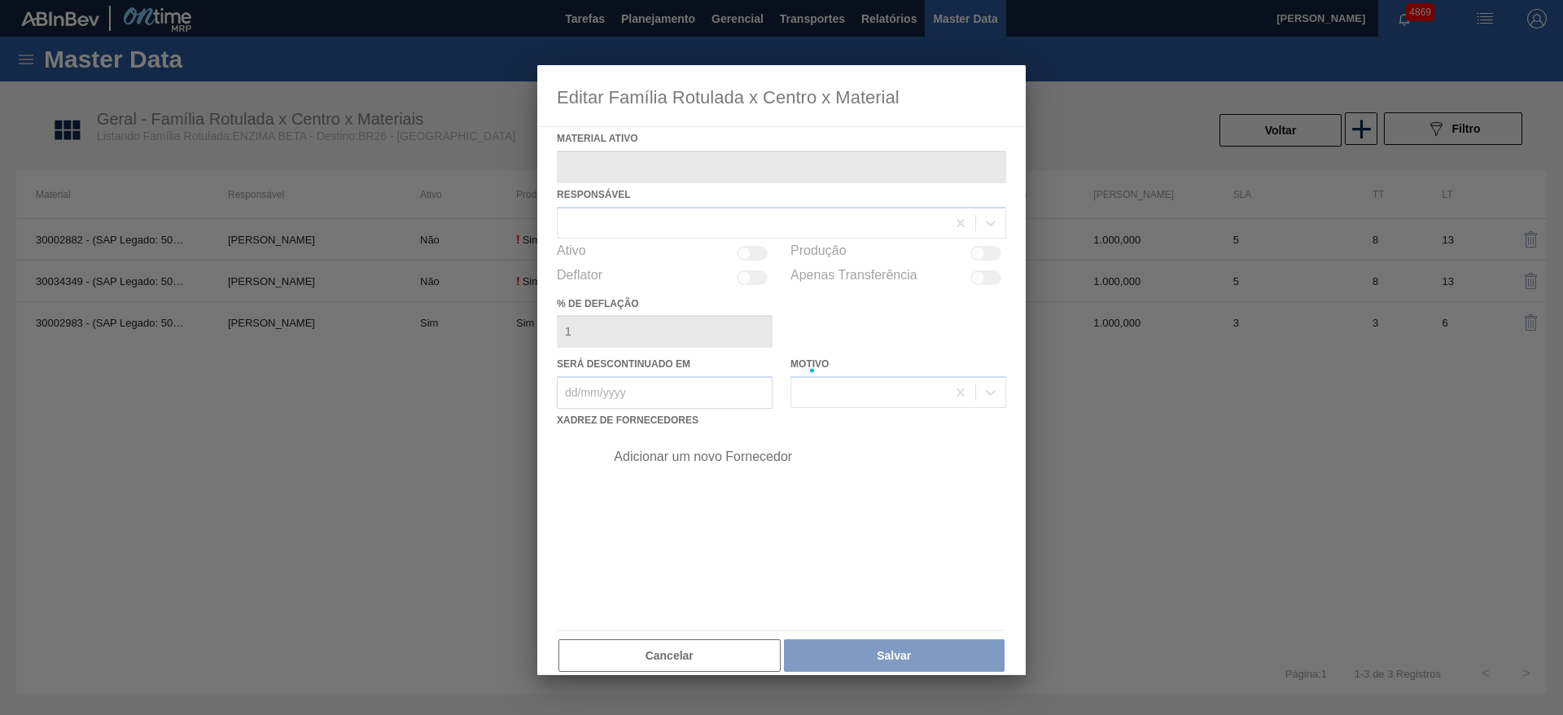
type ativo "30034349 - (SAP Legado: 50849926) - ENZIMA BETAGLUCANASE LAMINEX 5G"
checkbox input "true"
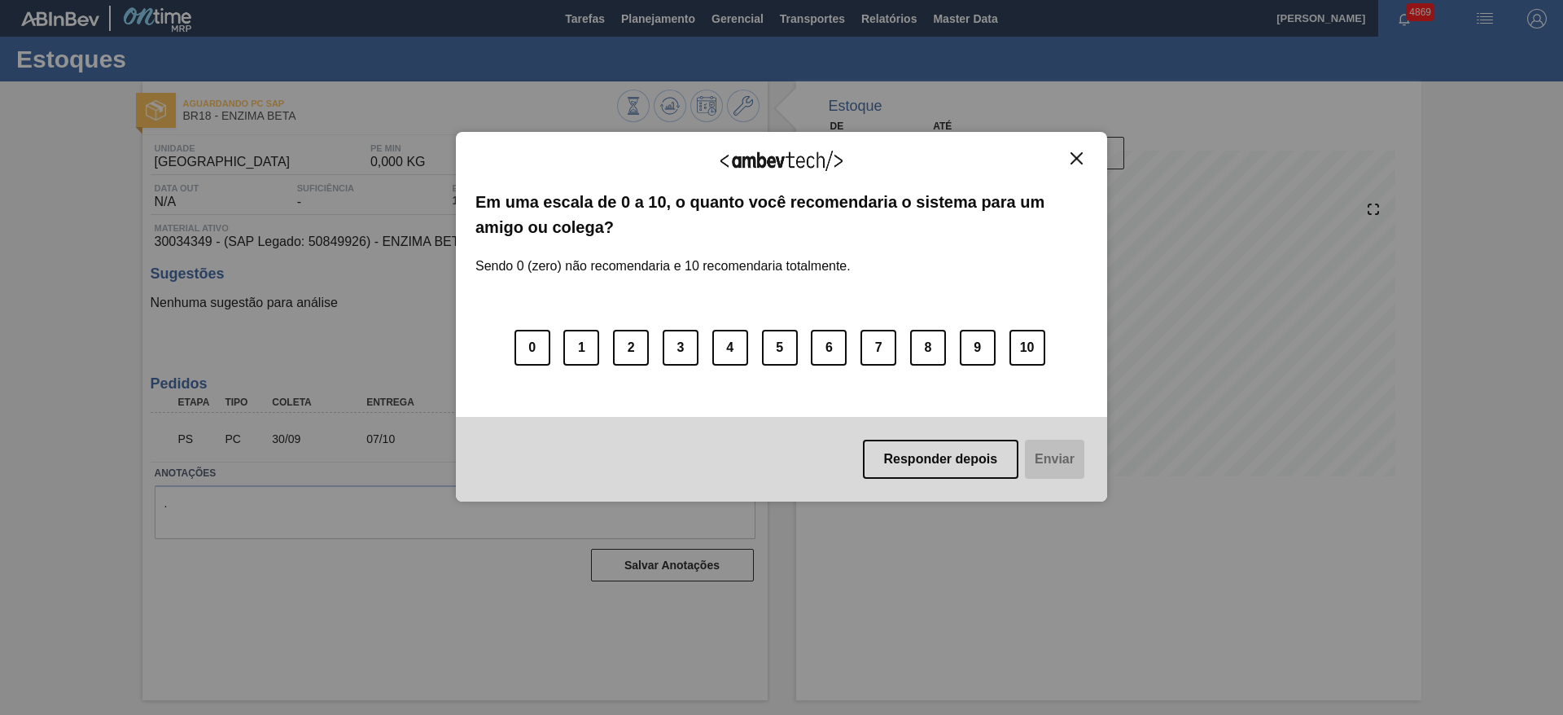
click at [1080, 157] on img "Close" at bounding box center [1077, 158] width 12 height 12
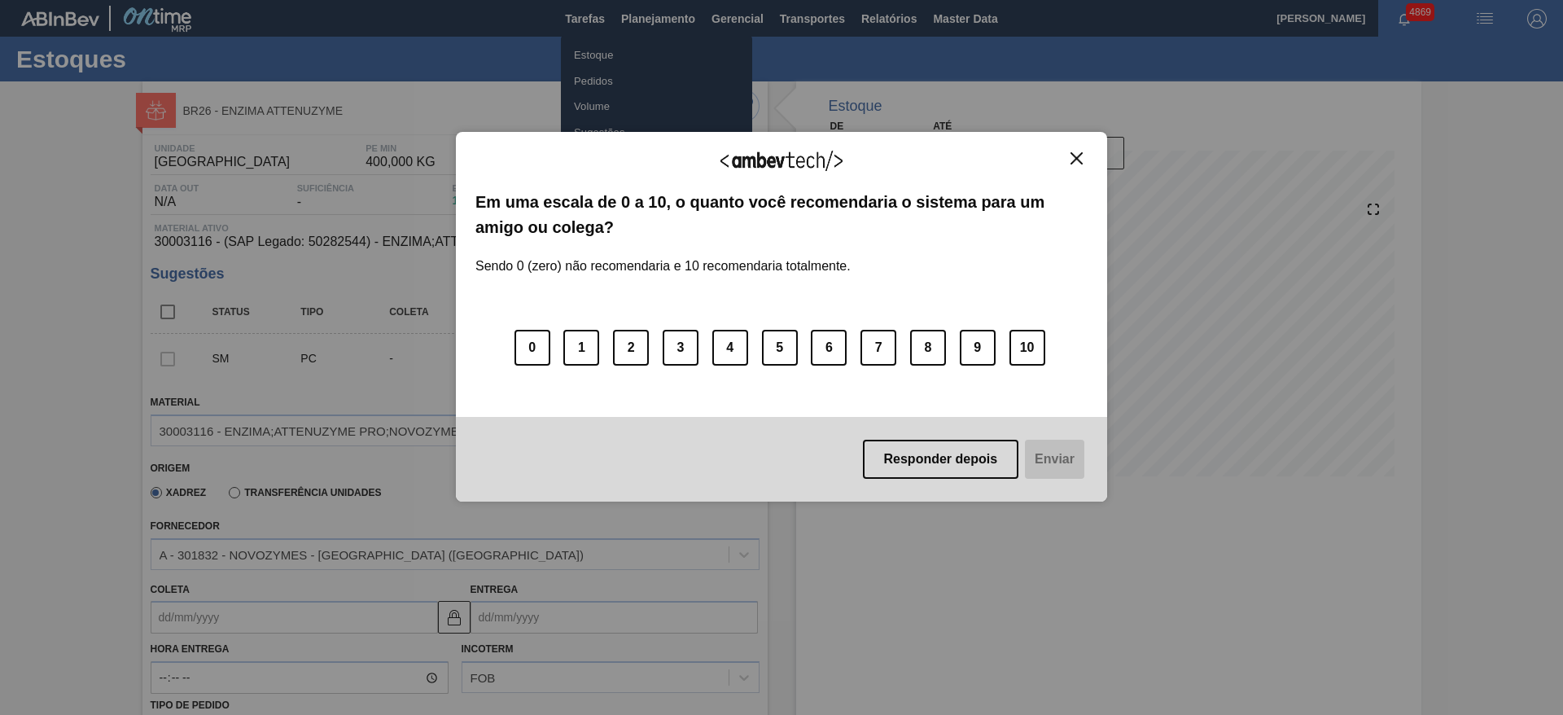
click at [1073, 159] on img "Close" at bounding box center [1077, 158] width 12 height 12
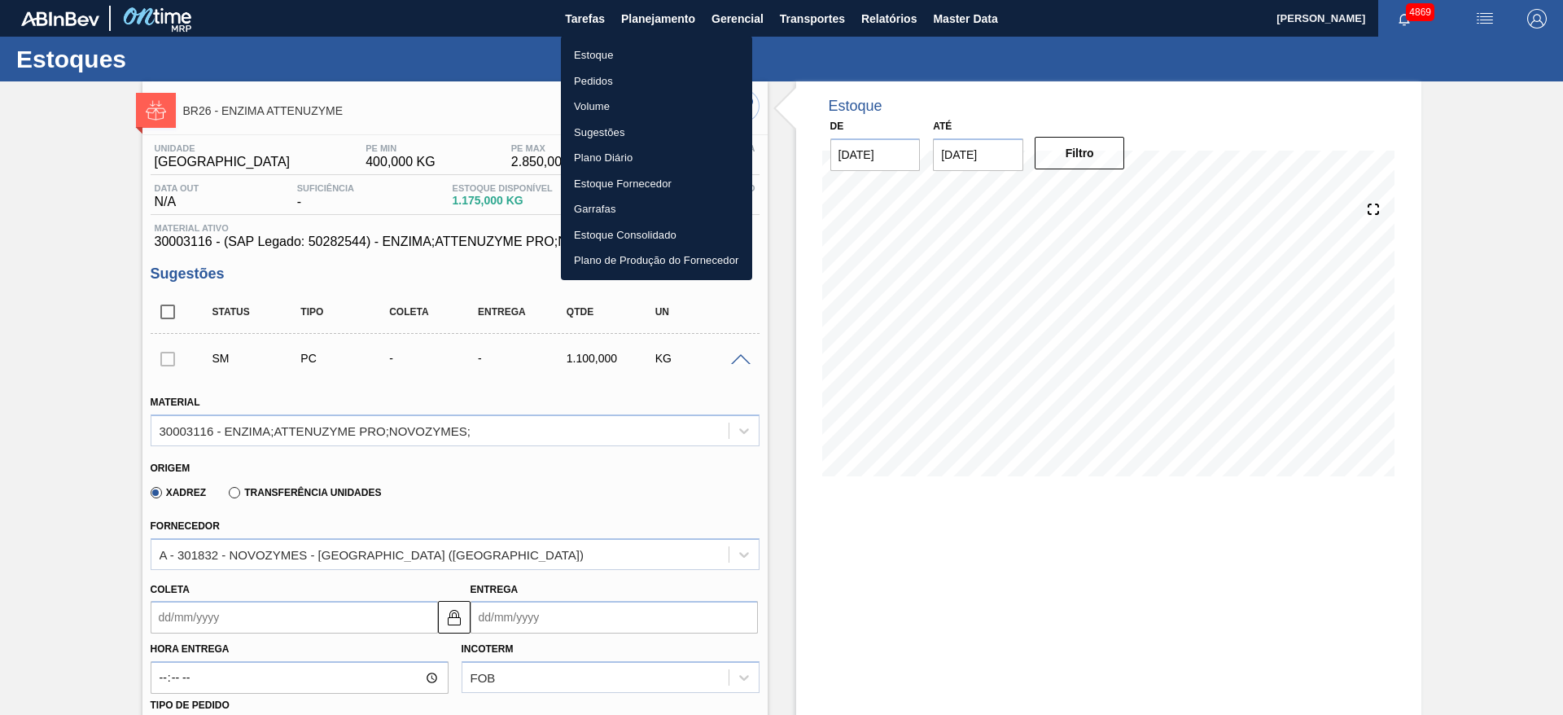
click at [708, 54] on li "Estoque" at bounding box center [656, 55] width 191 height 26
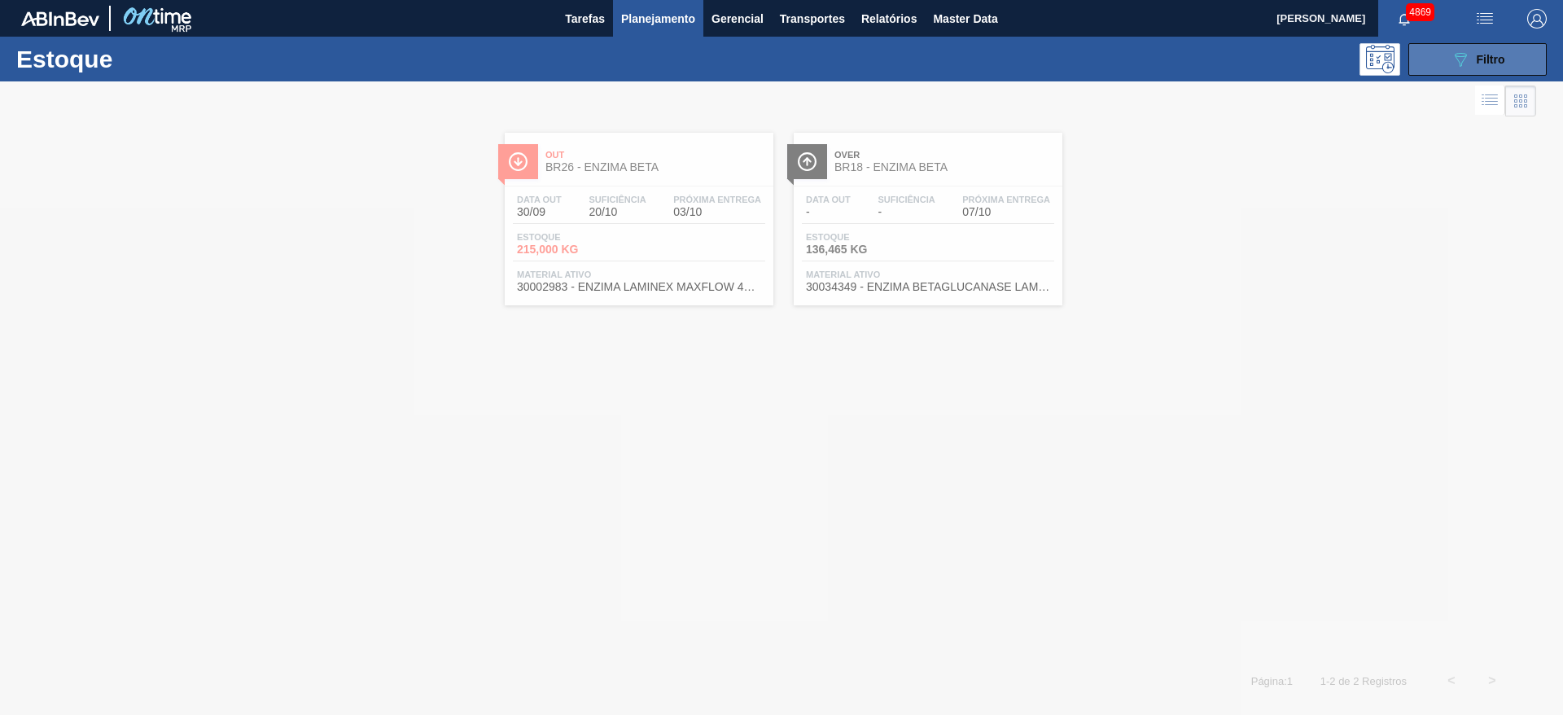
click at [1430, 51] on button "089F7B8B-B2A5-4AFE-B5C0-19BA573D28AC Filtro" at bounding box center [1478, 59] width 138 height 33
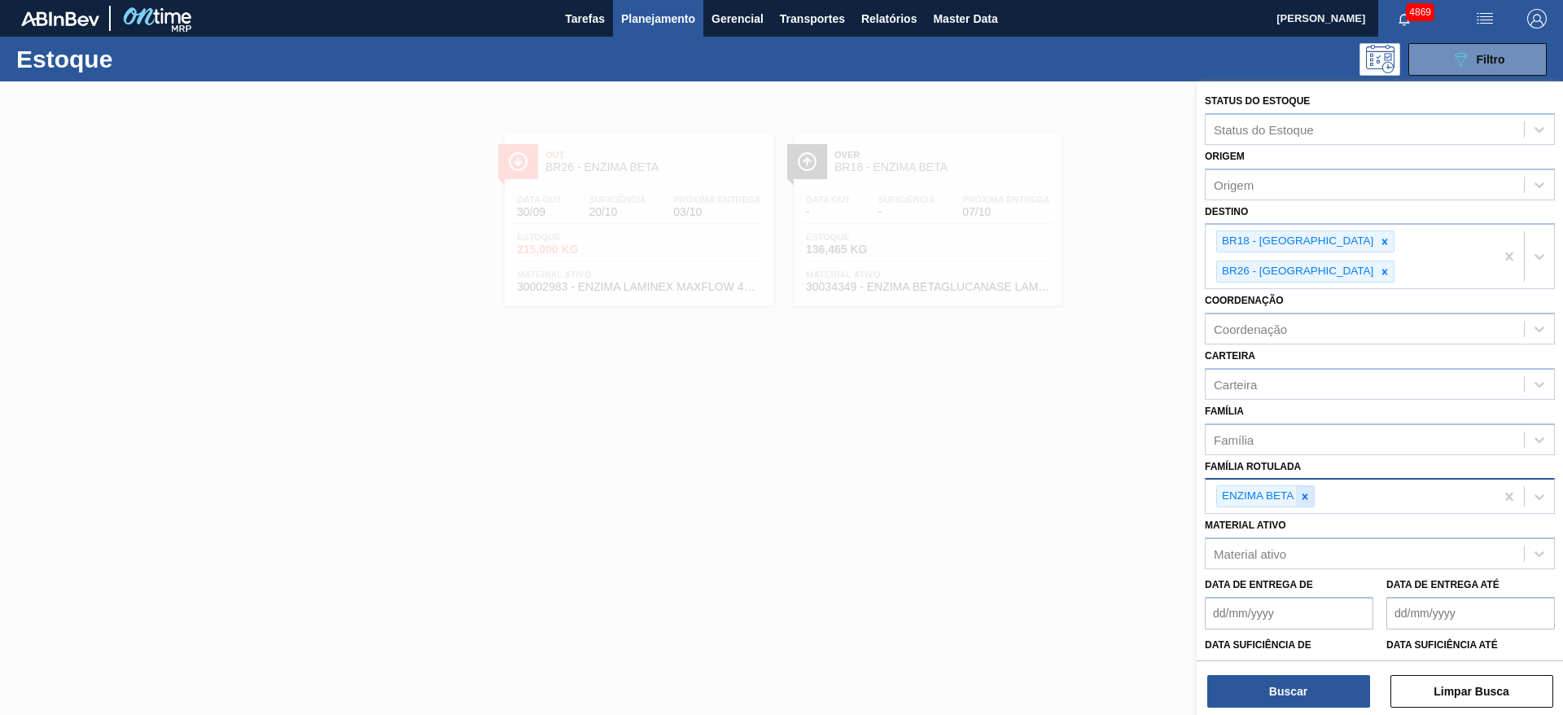
click at [1312, 486] on div at bounding box center [1305, 496] width 18 height 20
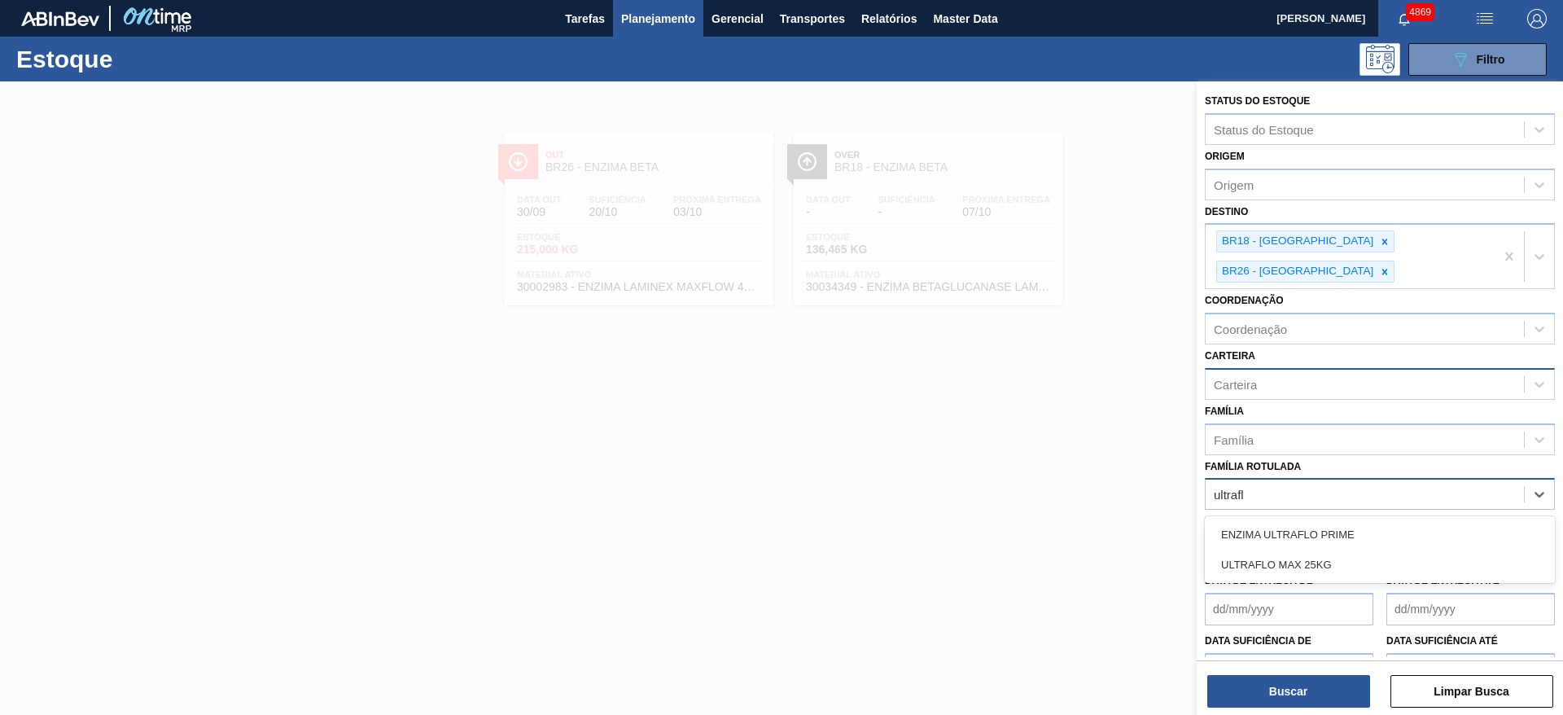
type Rotulada "ultraflo"
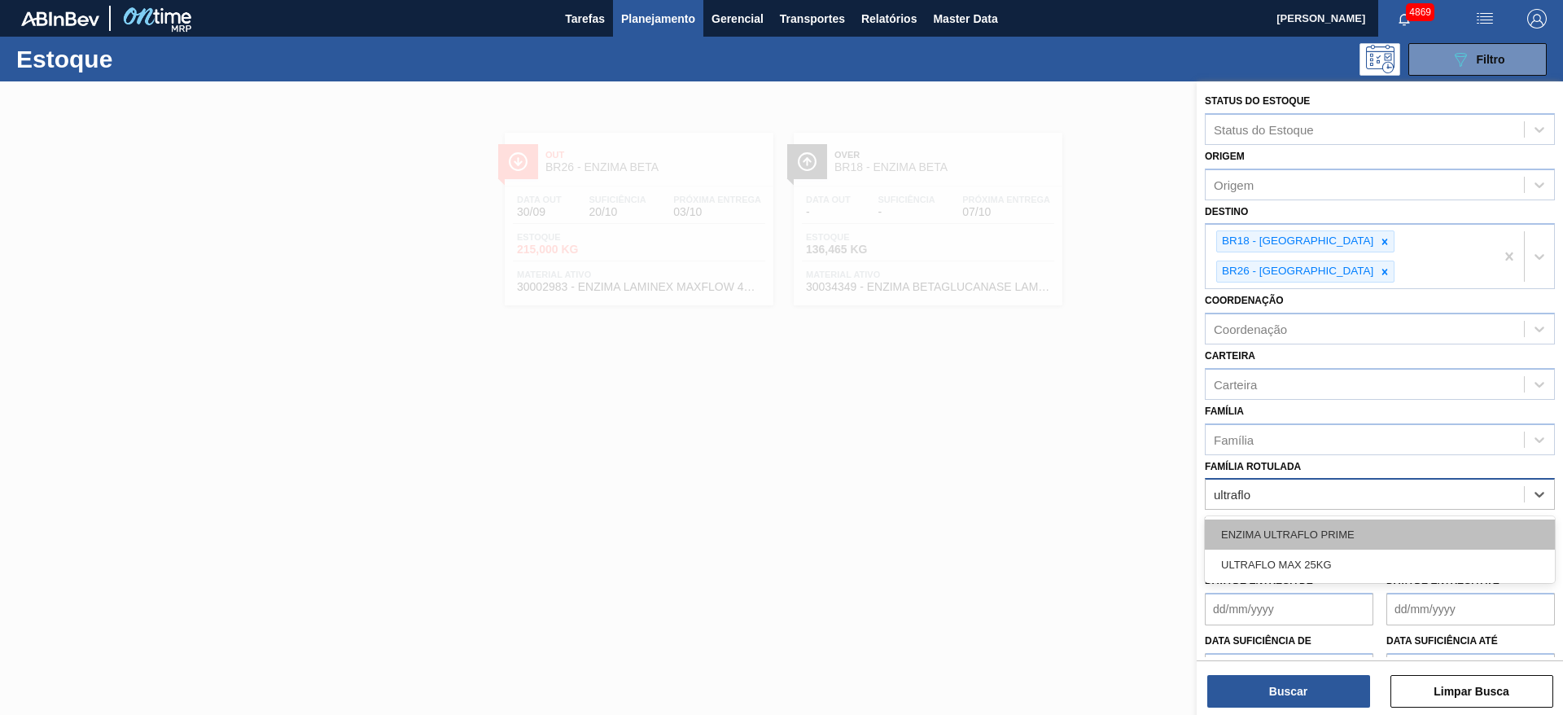
click at [1342, 519] on div "ENZIMA ULTRAFLO PRIME" at bounding box center [1380, 534] width 350 height 30
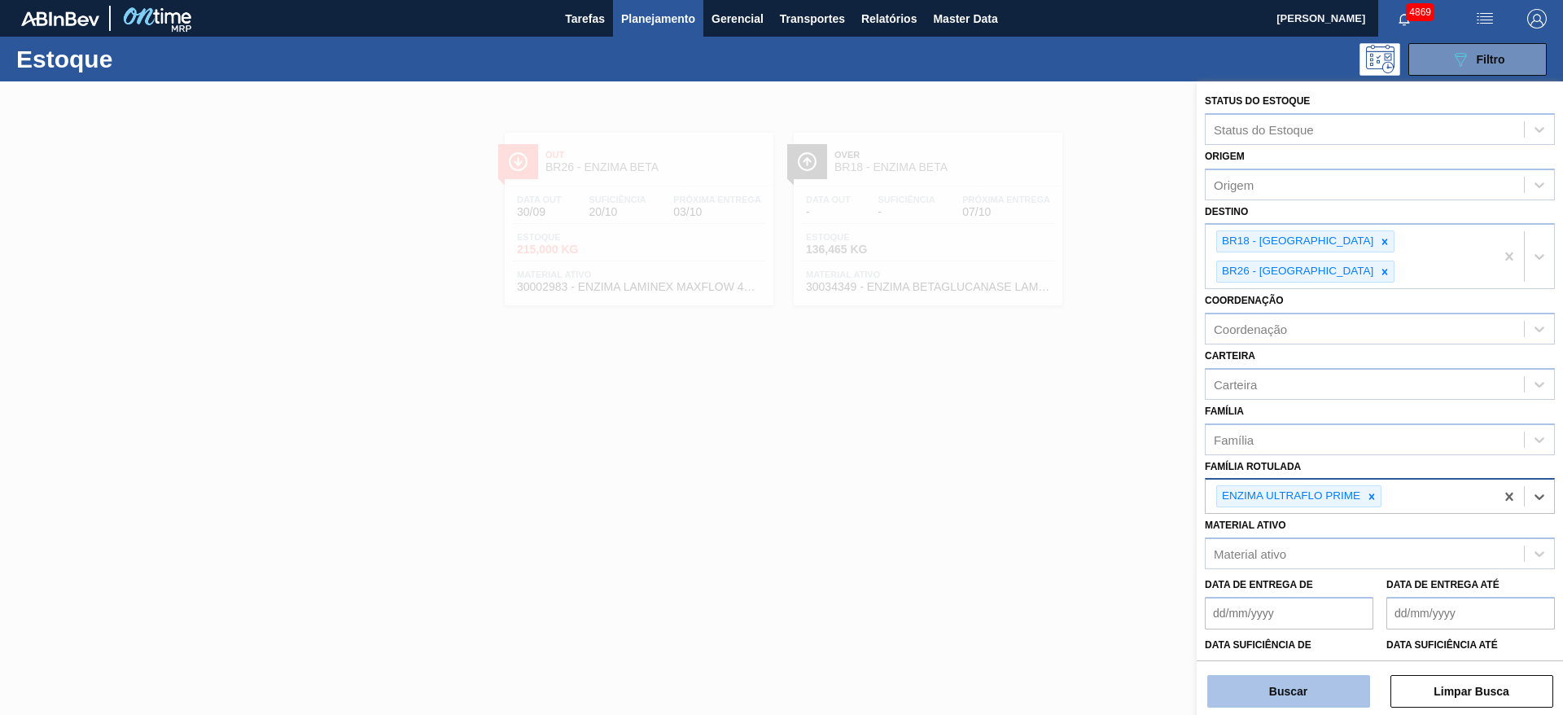
click at [1356, 697] on button "Buscar" at bounding box center [1288, 691] width 163 height 33
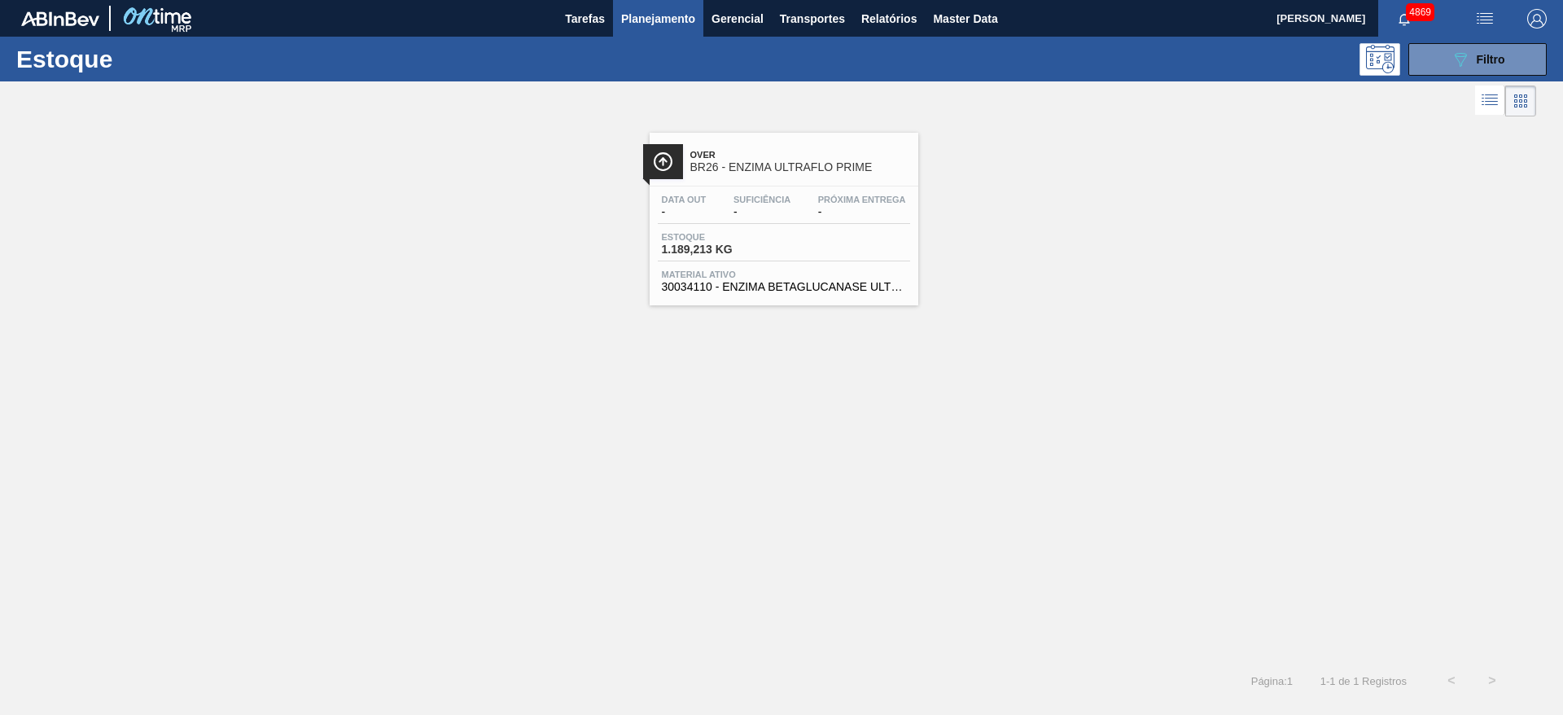
click at [809, 281] on span "30034110 - ENZIMA BETAGLUCANASE ULTRAFLO PRIME" at bounding box center [784, 287] width 244 height 12
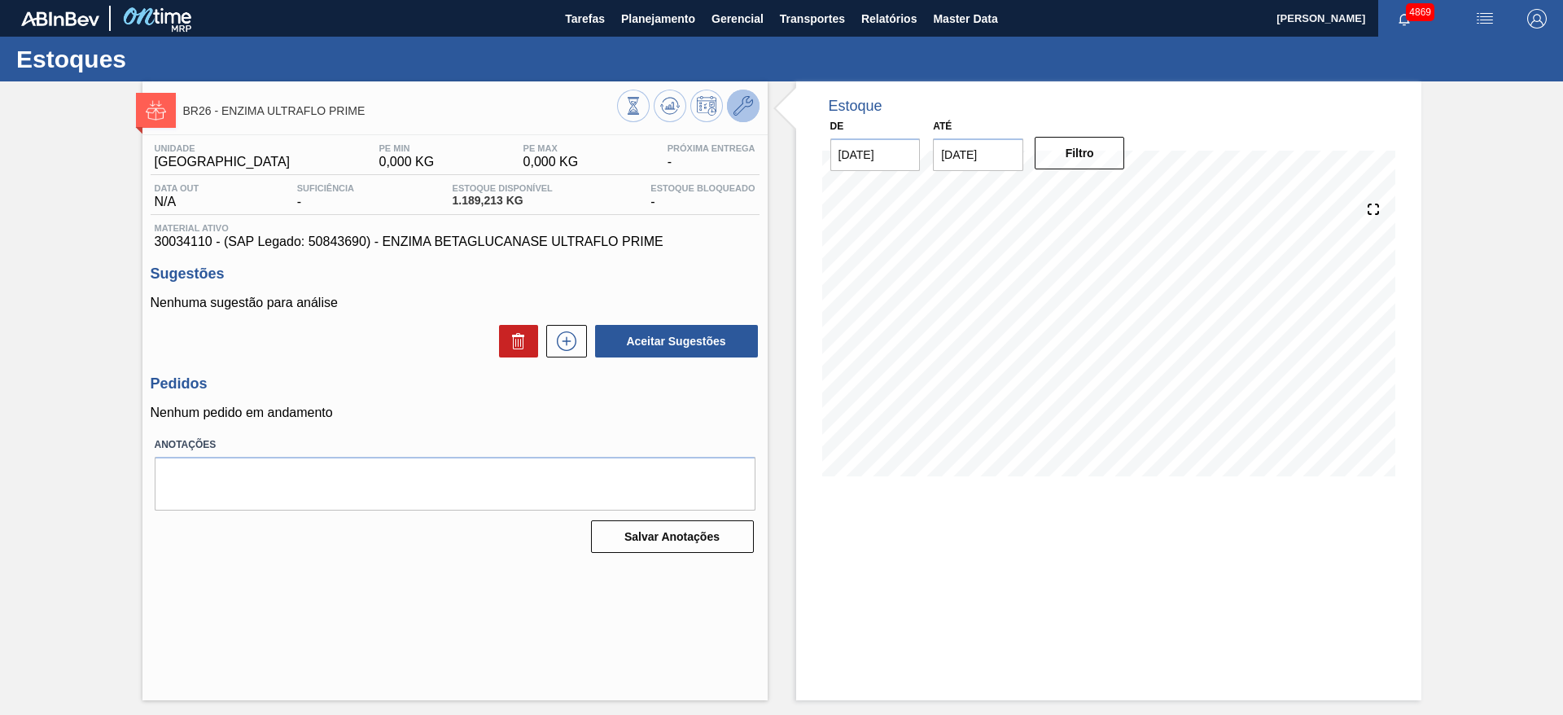
click at [746, 108] on icon at bounding box center [744, 106] width 20 height 20
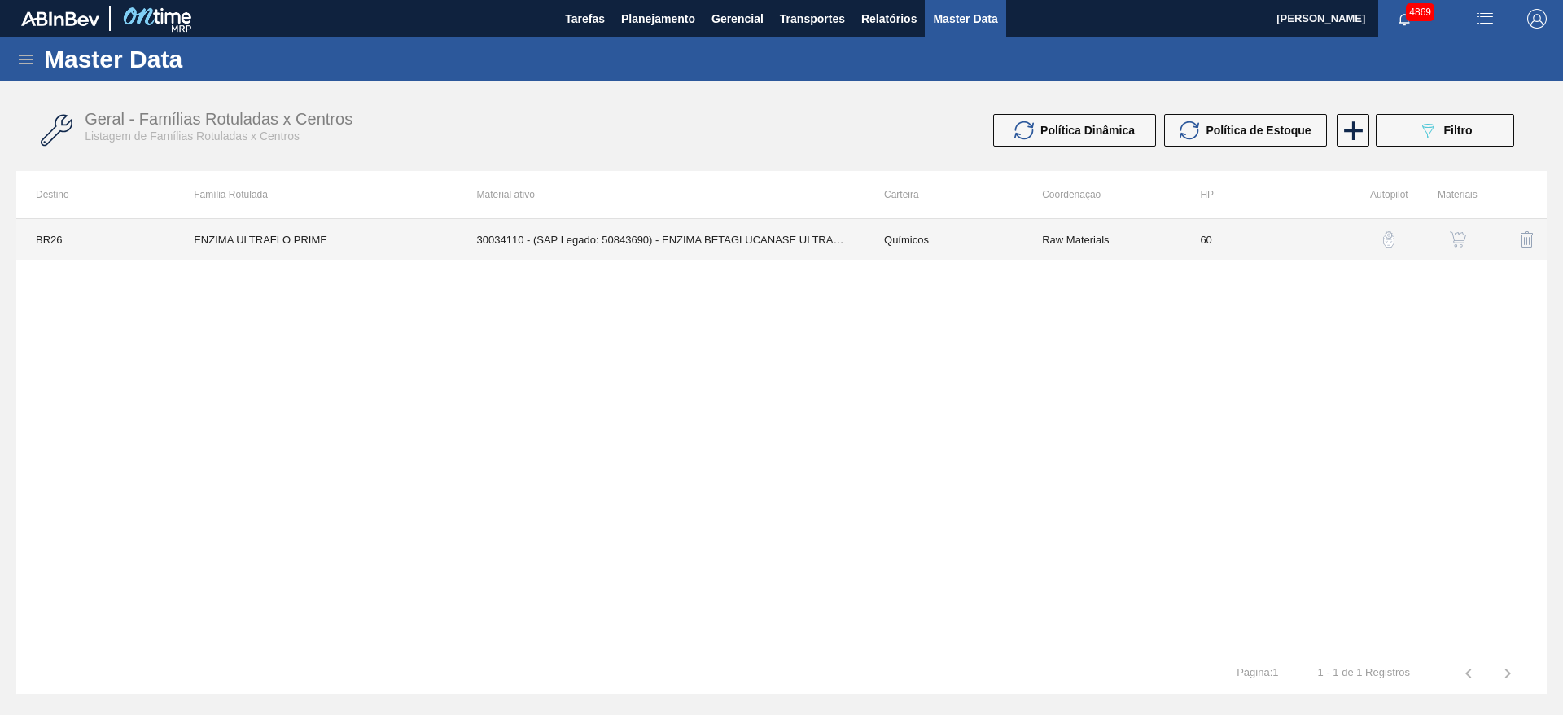
click at [453, 240] on td "ENZIMA ULTRAFLO PRIME" at bounding box center [315, 239] width 283 height 41
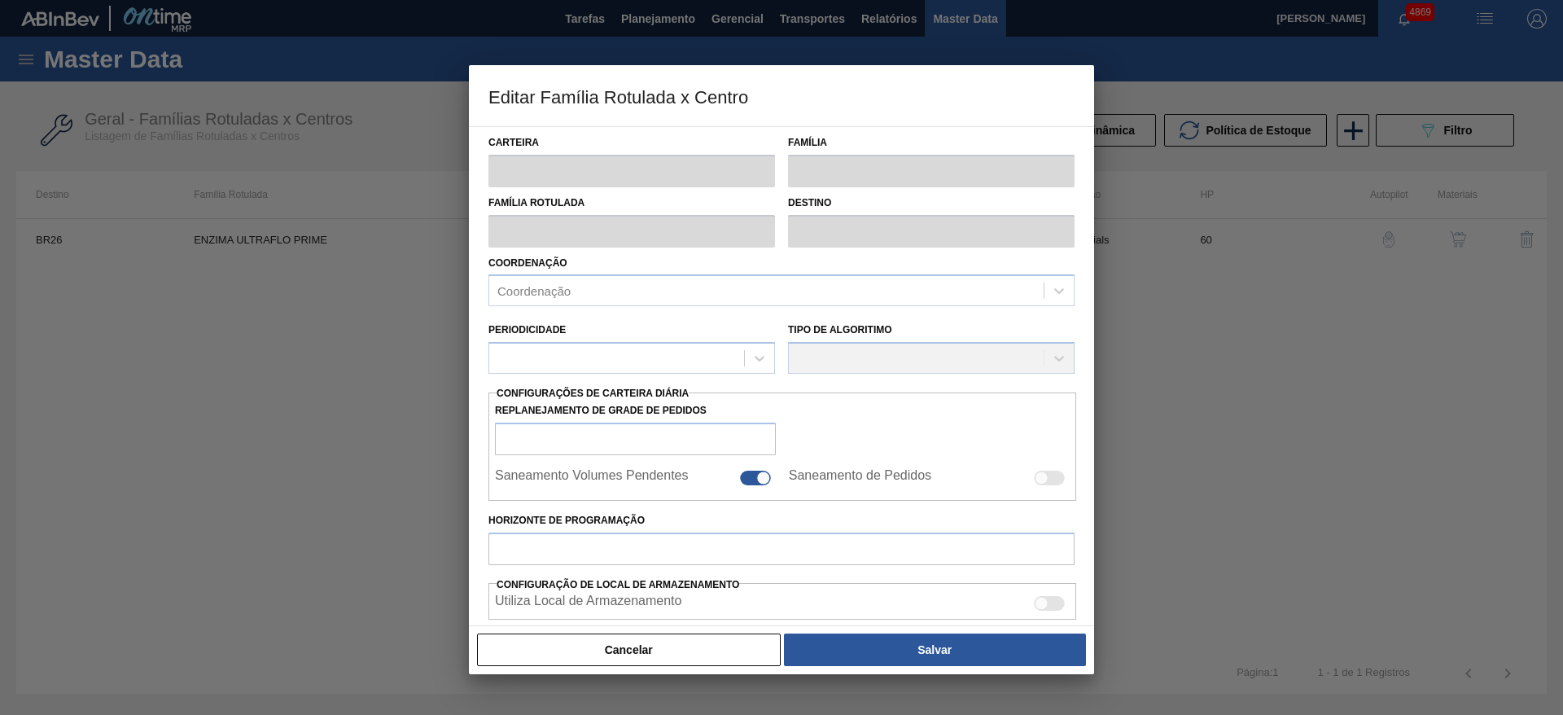
type input "Químicos"
type input "Enzima"
type input "ENZIMA ULTRAFLO PRIME"
type input "BR26 - [GEOGRAPHIC_DATA]"
type input "60"
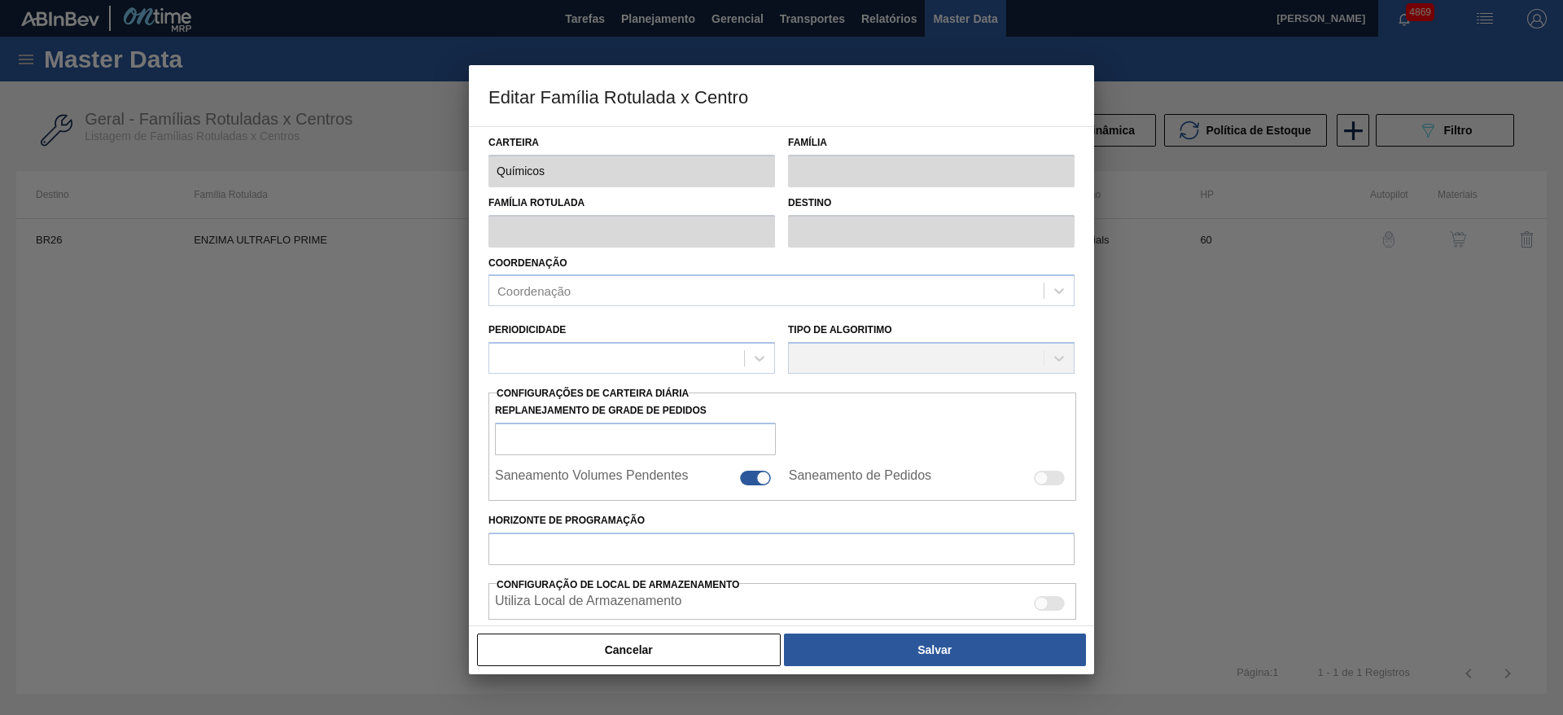
type input "0"
type input "100"
type input "0,000"
checkbox input "true"
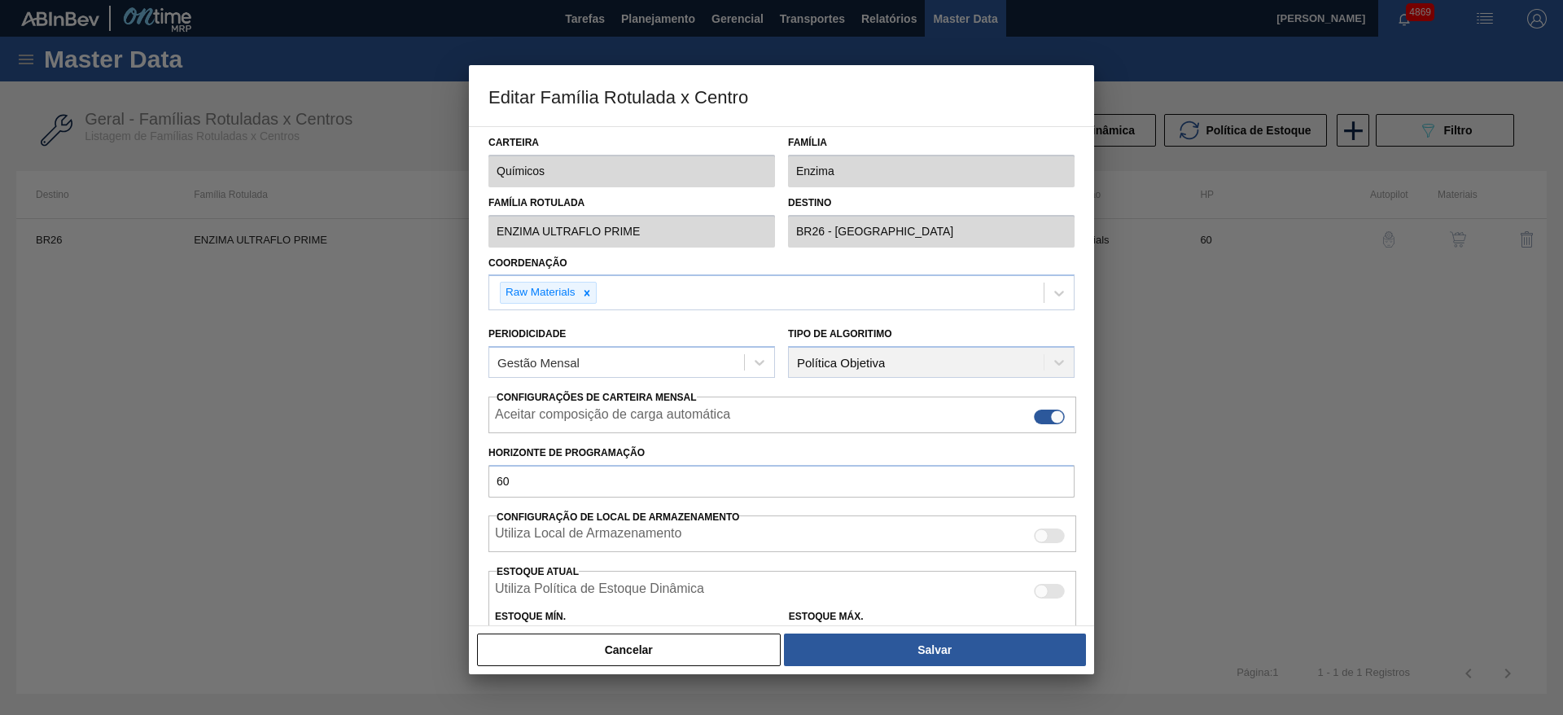
click at [579, 655] on button "Cancelar" at bounding box center [629, 649] width 304 height 33
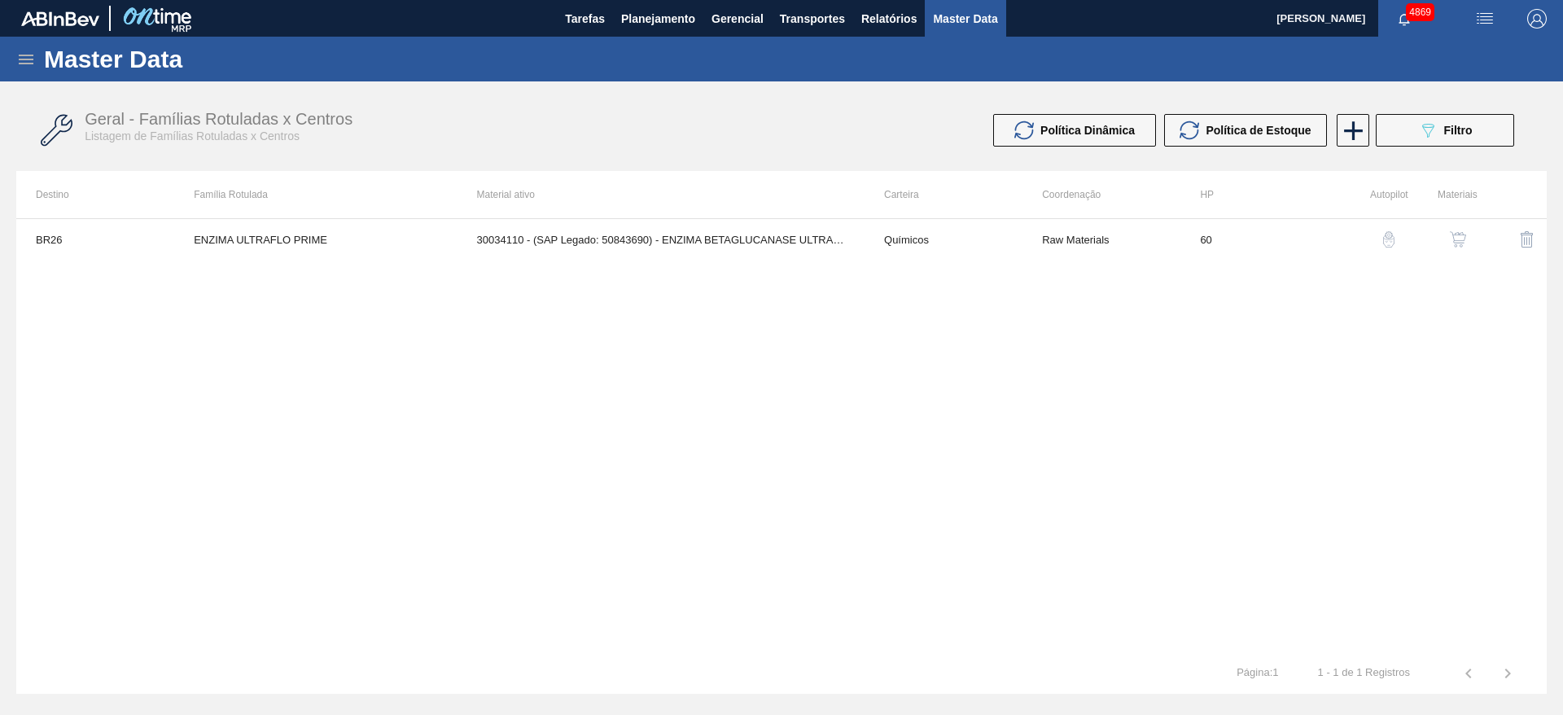
click at [1458, 243] on img "button" at bounding box center [1458, 239] width 16 height 16
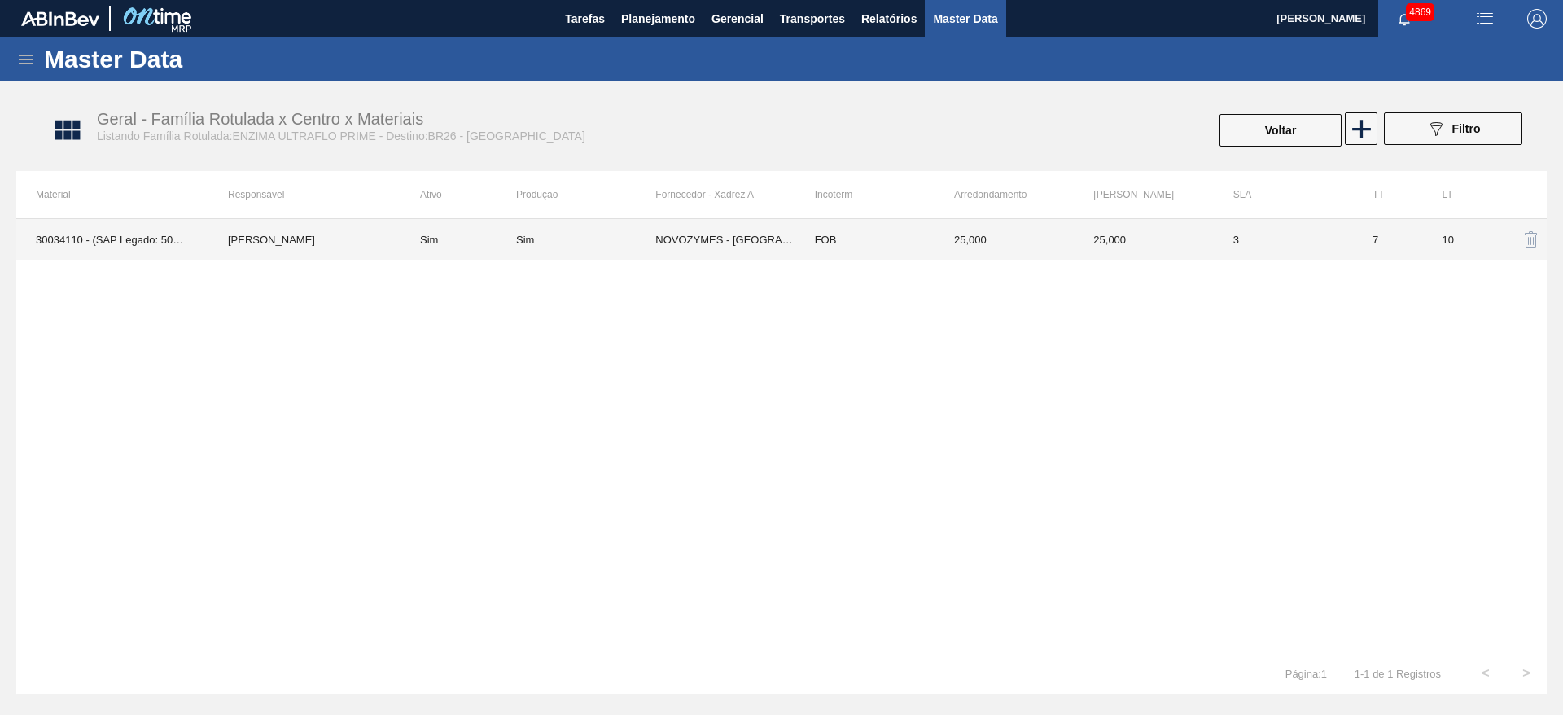
click at [221, 247] on td "[PERSON_NAME]" at bounding box center [304, 239] width 192 height 41
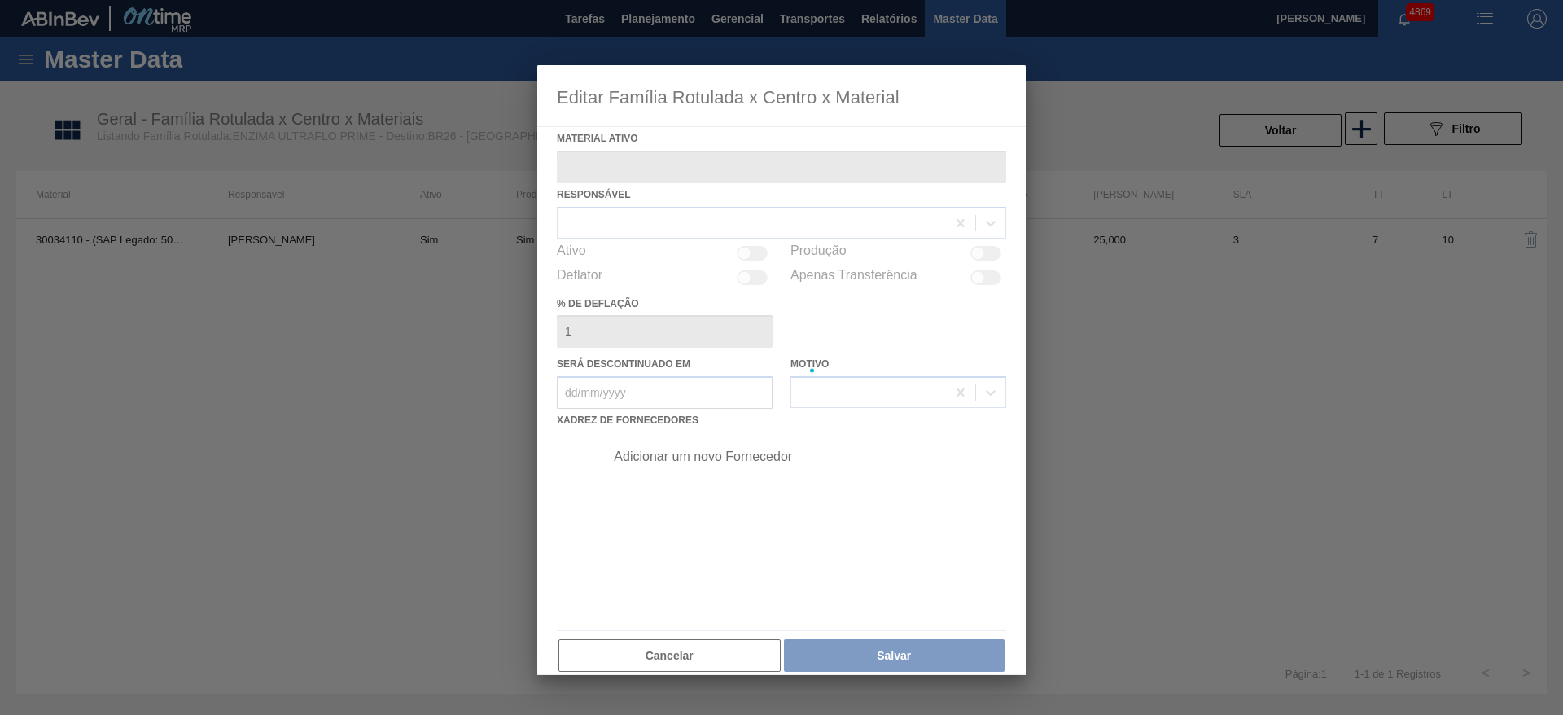
type ativo "30034110 - (SAP Legado: 50843690) - ENZIMA BETAGLUCANASE ULTRAFLO PRIME"
checkbox input "true"
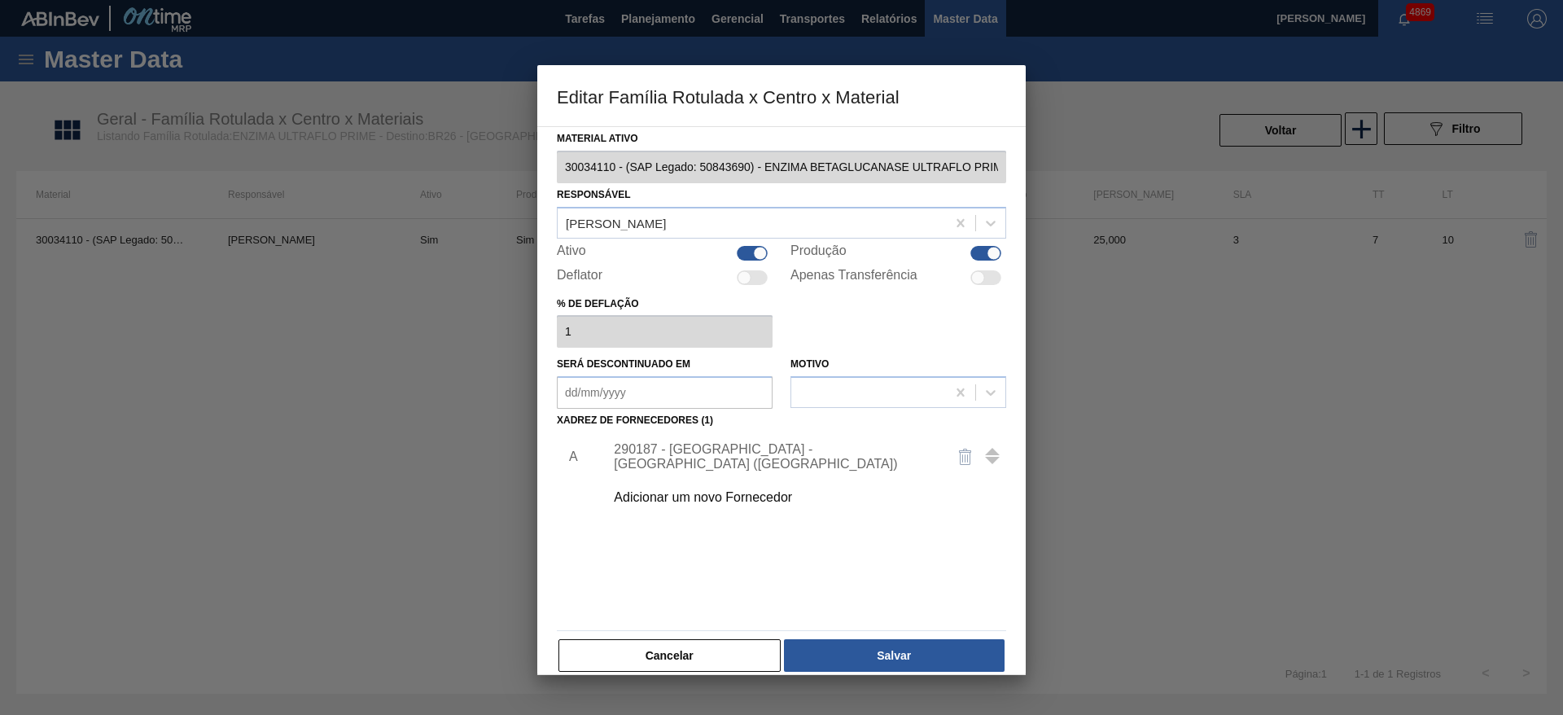
click at [711, 454] on div "290187 - [GEOGRAPHIC_DATA] - [GEOGRAPHIC_DATA] ([GEOGRAPHIC_DATA])" at bounding box center [773, 456] width 319 height 29
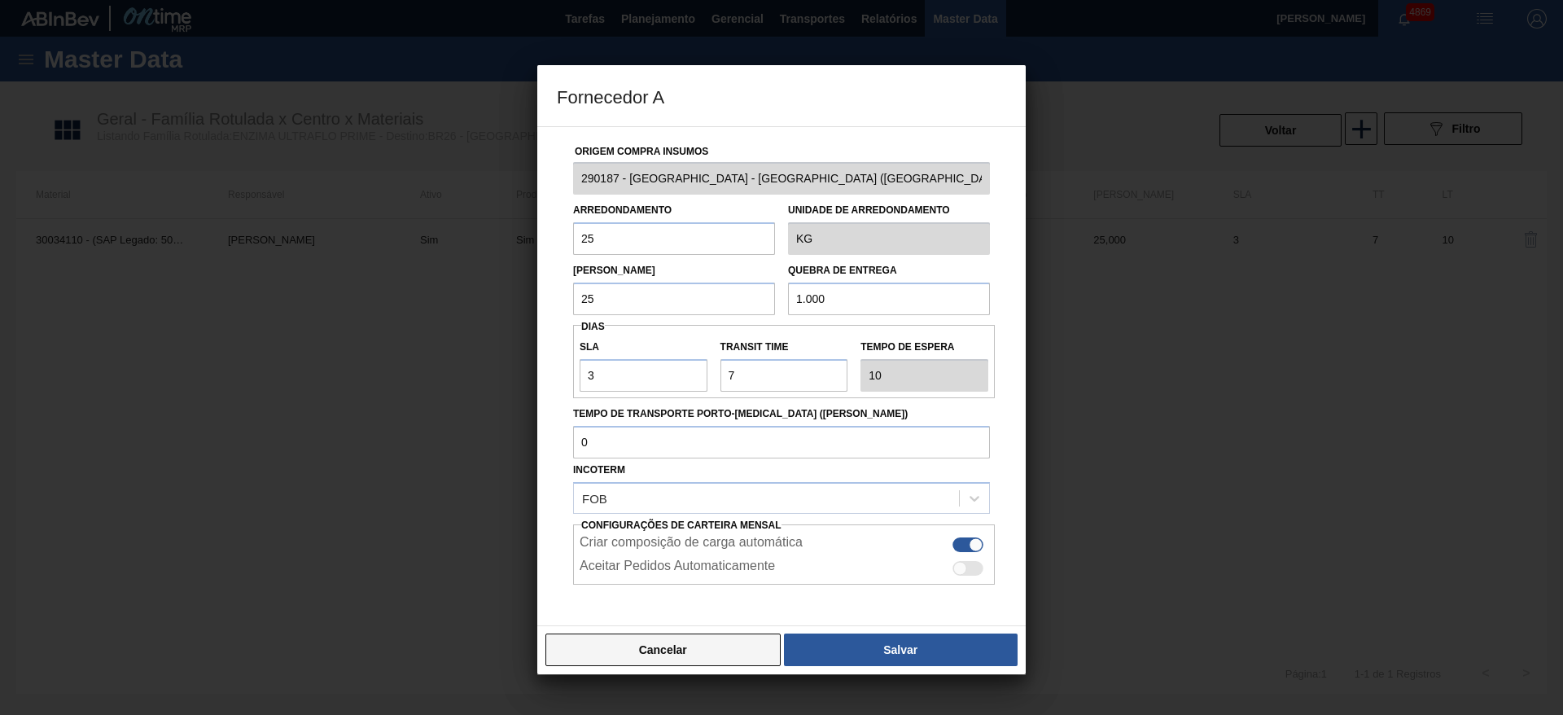
click at [655, 644] on button "Cancelar" at bounding box center [663, 649] width 235 height 33
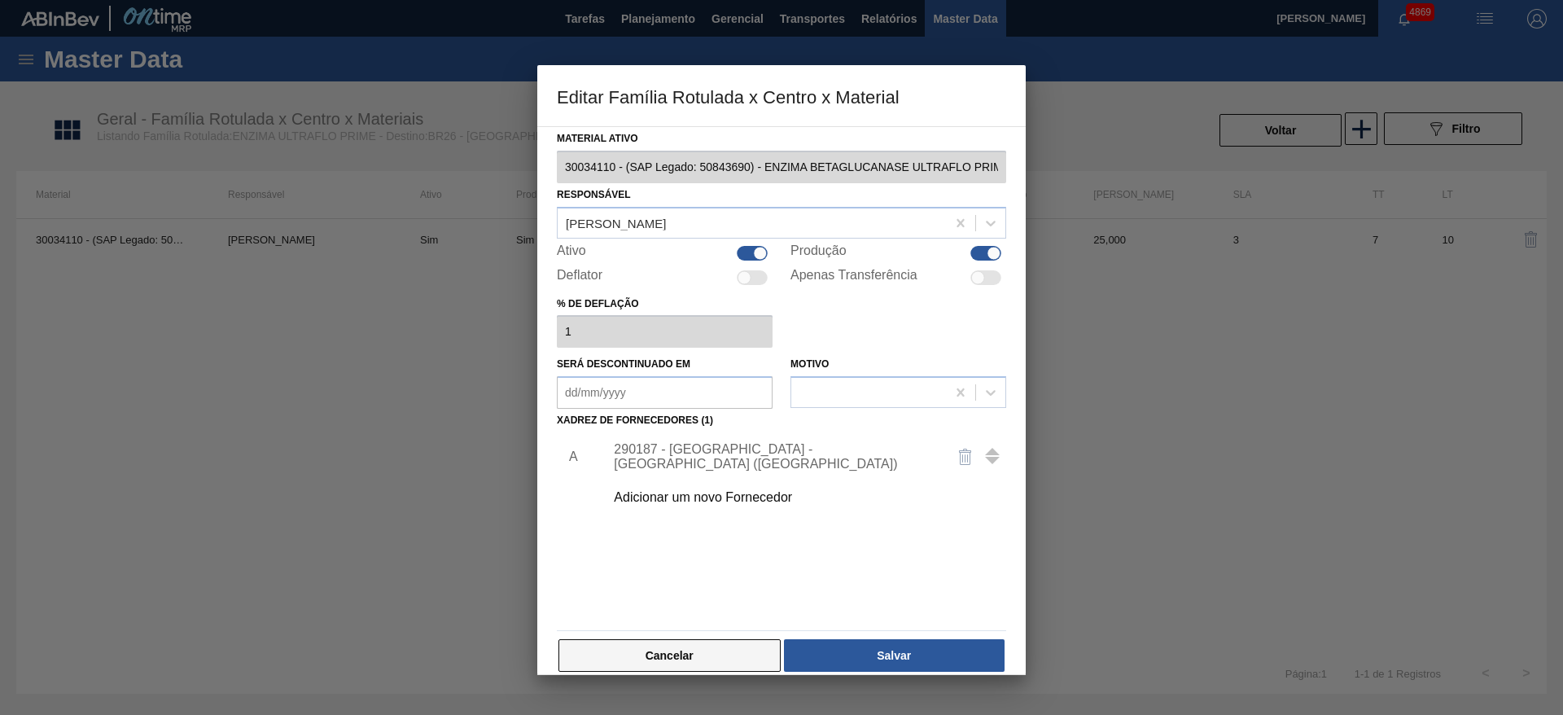
click at [699, 658] on button "Cancelar" at bounding box center [670, 655] width 222 height 33
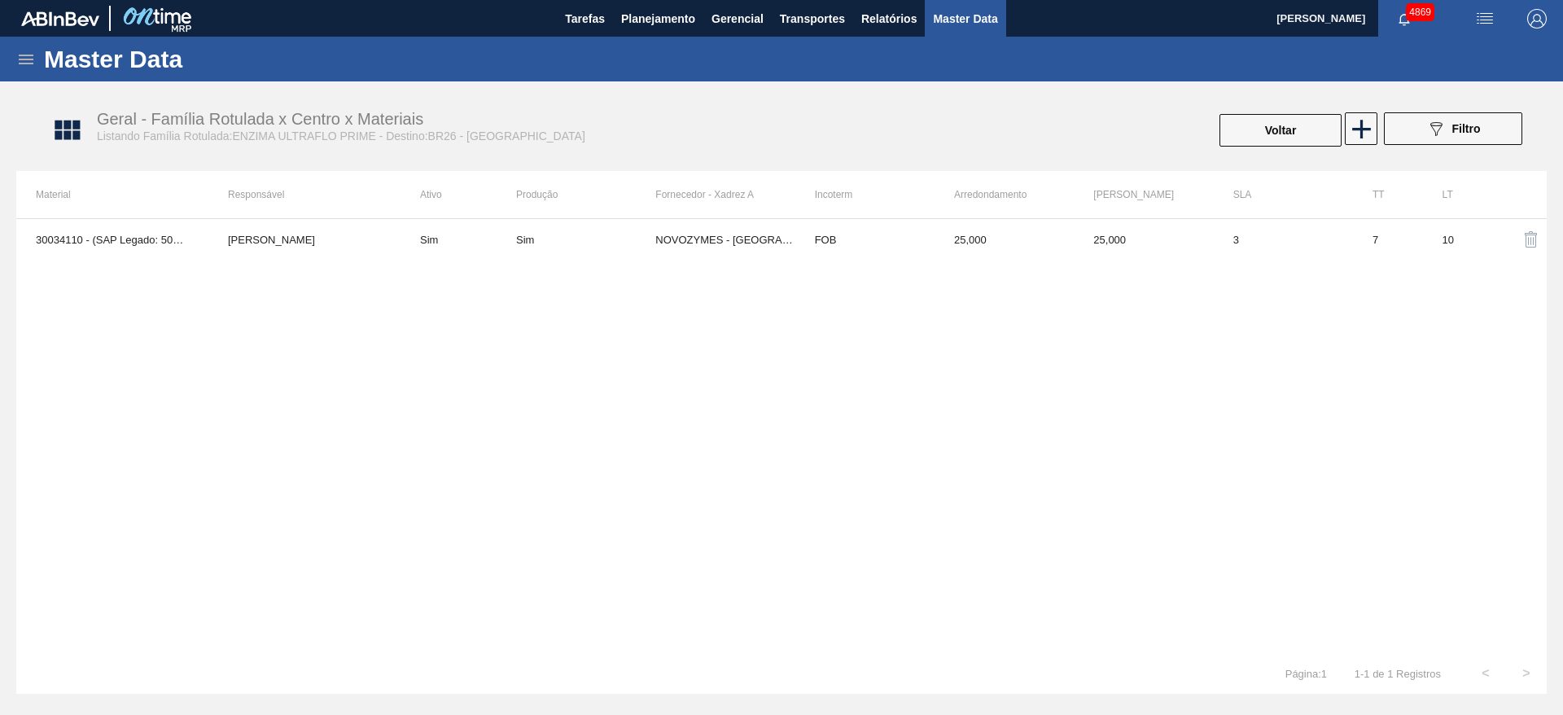
click at [31, 64] on icon at bounding box center [26, 60] width 15 height 10
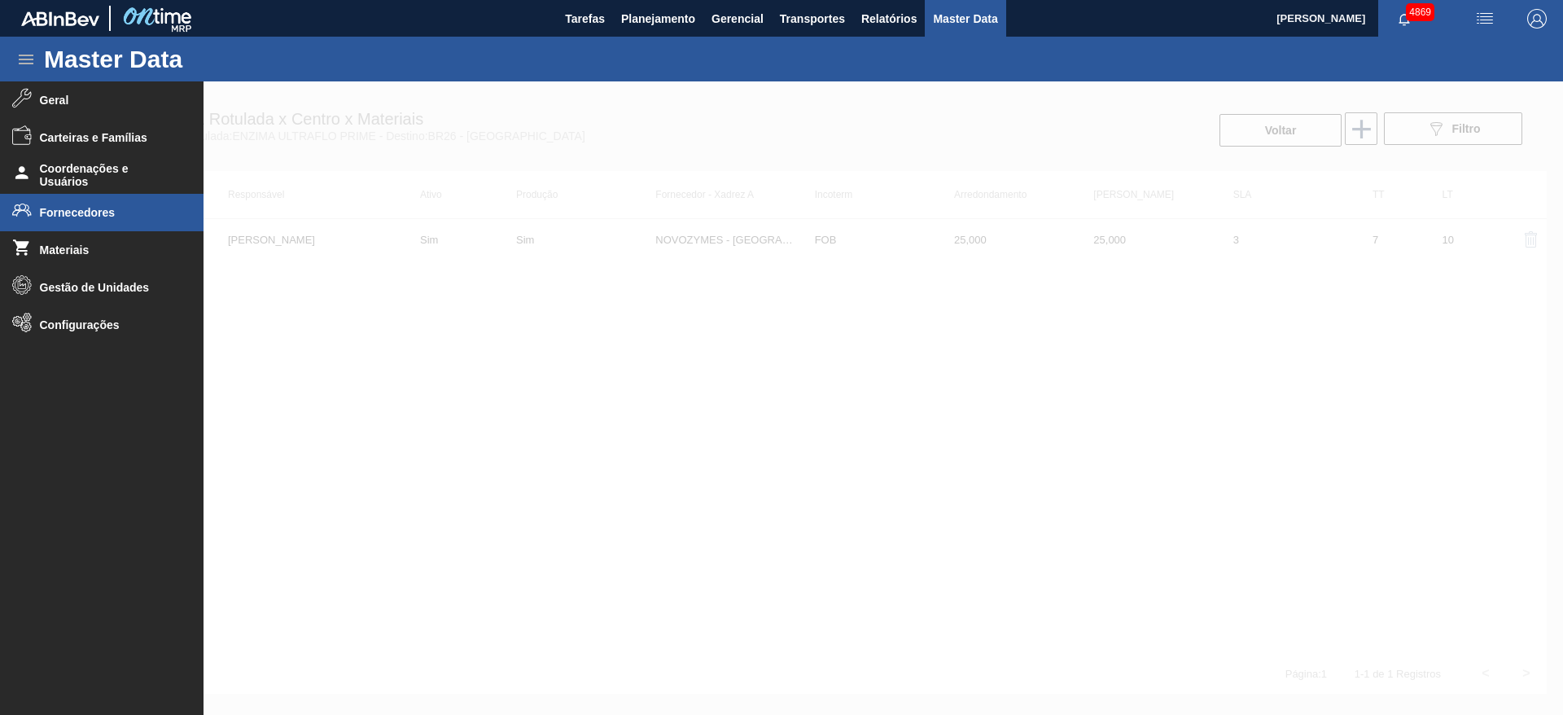
click at [112, 219] on li "Fornecedores" at bounding box center [102, 212] width 204 height 37
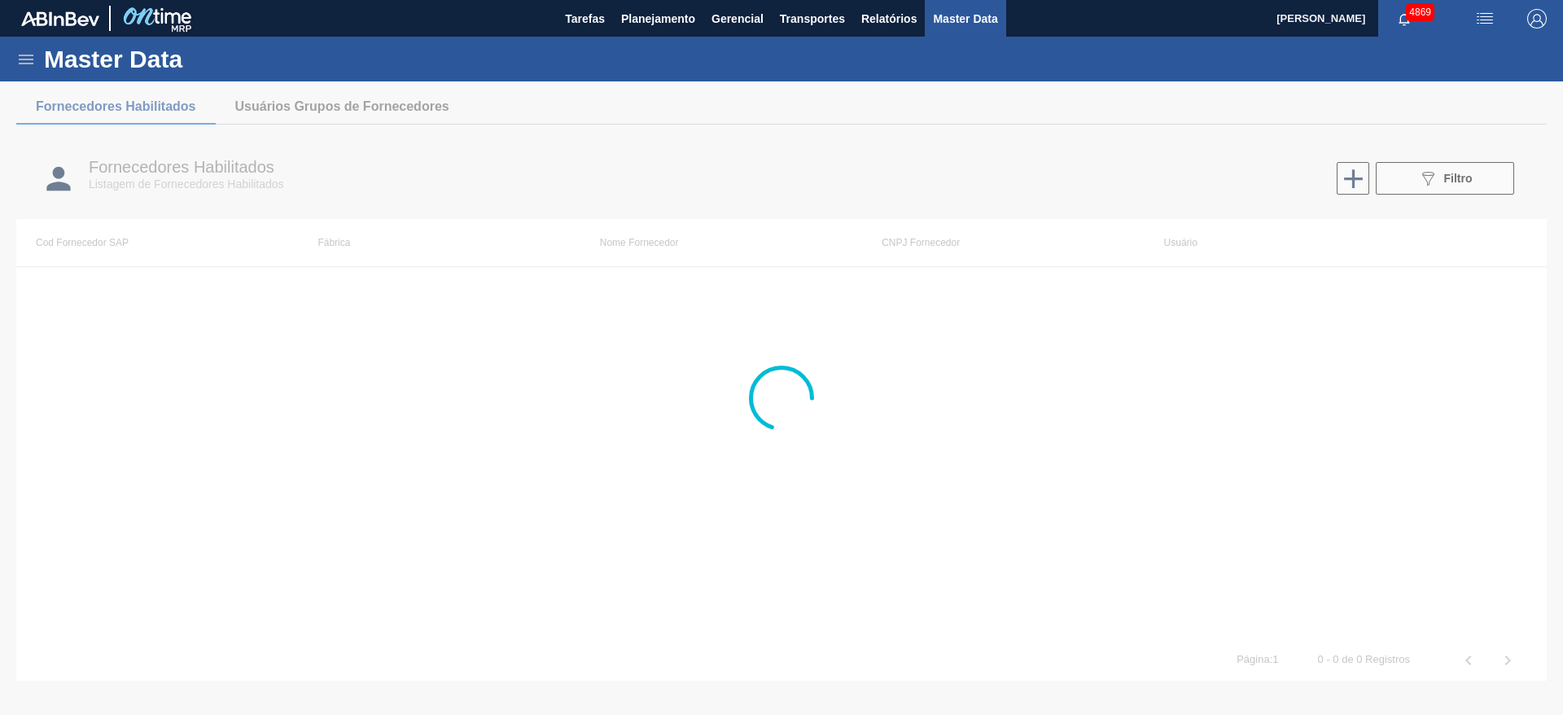
click at [1471, 177] on div at bounding box center [781, 397] width 1563 height 633
click at [1438, 177] on div at bounding box center [781, 397] width 1563 height 633
click at [1441, 180] on div "089F7B8B-B2A5-4AFE-B5C0-19BA573D28AC Filtro" at bounding box center [1445, 179] width 55 height 20
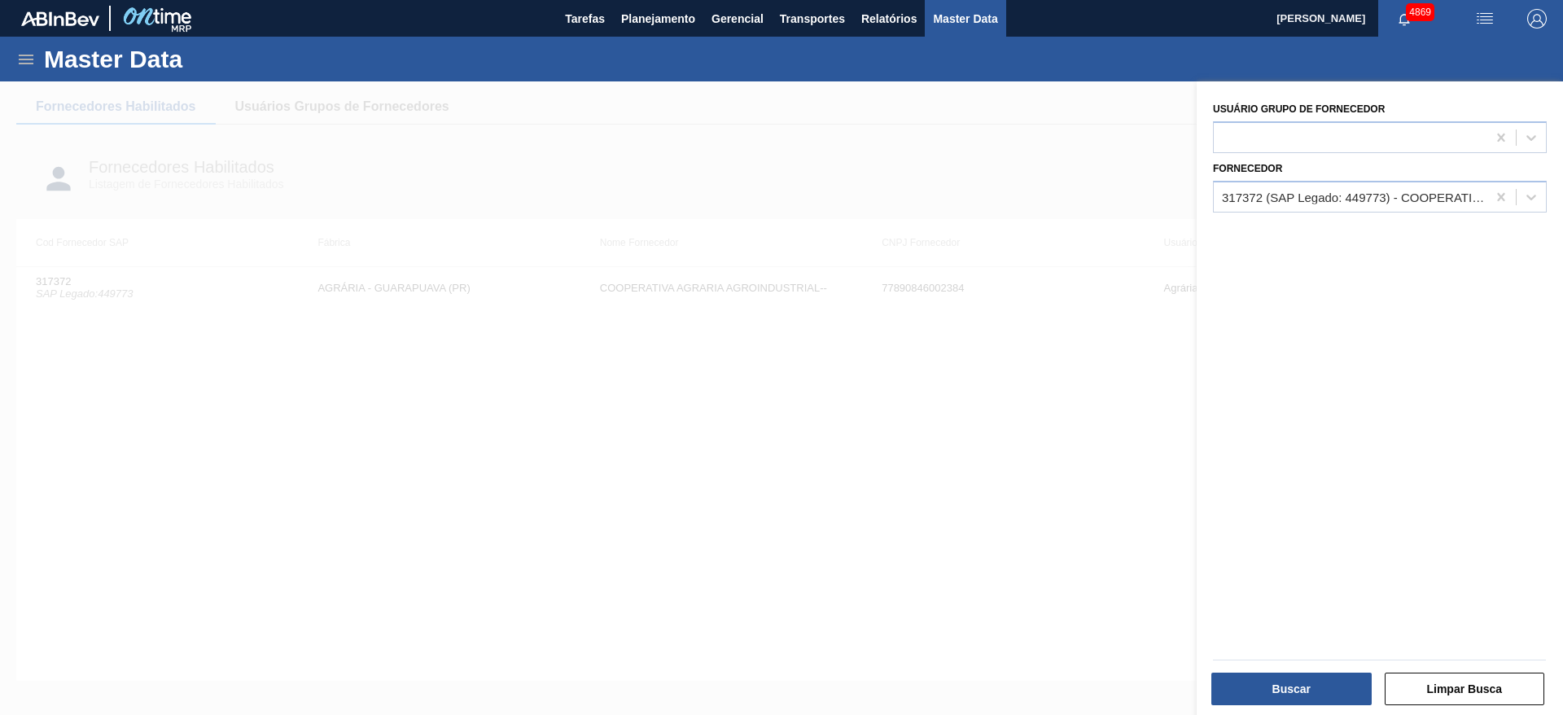
click at [1356, 112] on label "Usuário Grupo de Fornecedor" at bounding box center [1299, 108] width 172 height 11
click at [1224, 130] on Fornecedor "Usuário Grupo de Fornecedor" at bounding box center [1223, 137] width 2 height 14
click at [1501, 193] on icon at bounding box center [1501, 197] width 16 height 16
paste input "290187"
type input "290187"
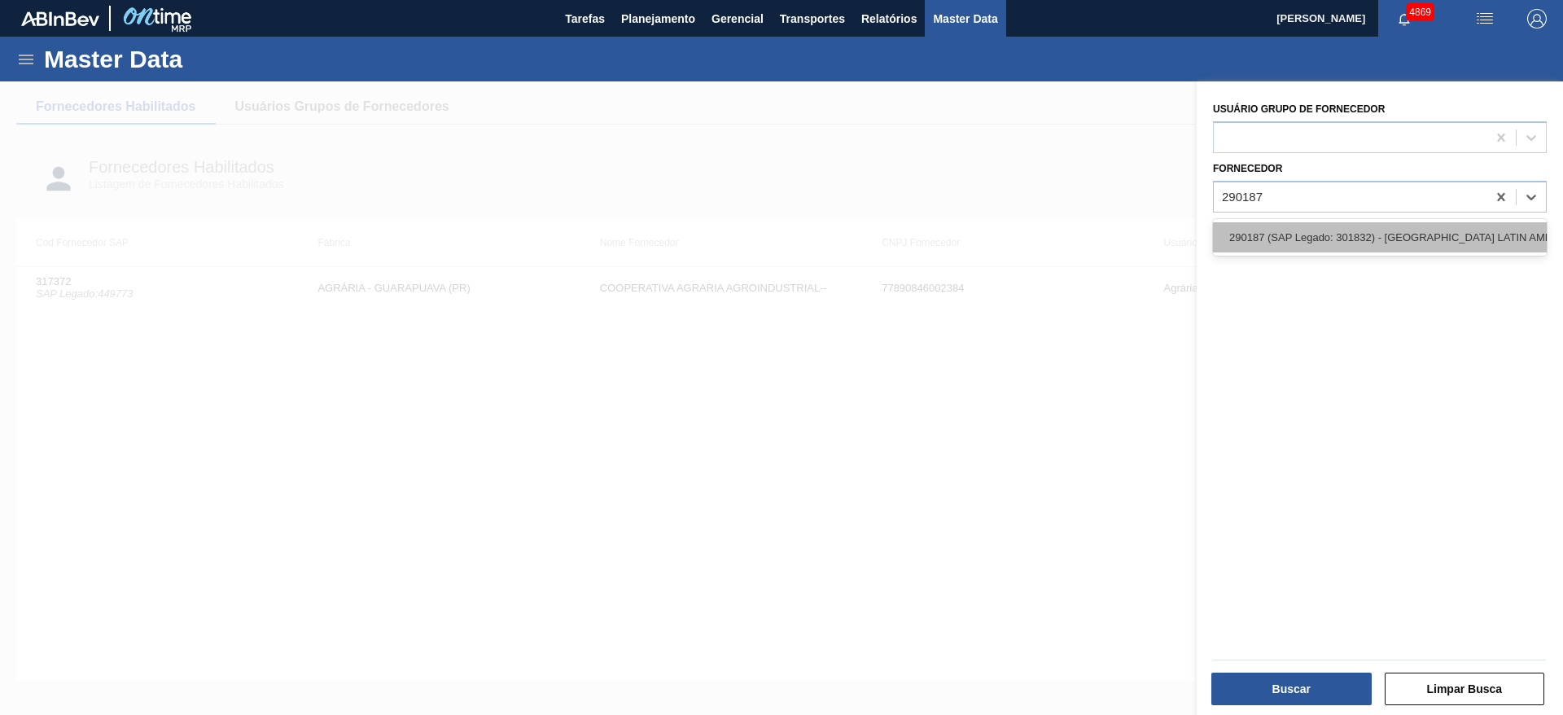
click at [1348, 224] on div "290187 (SAP Legado: 301832) - [GEOGRAPHIC_DATA] LATIN AMERICA LTDA" at bounding box center [1380, 237] width 334 height 30
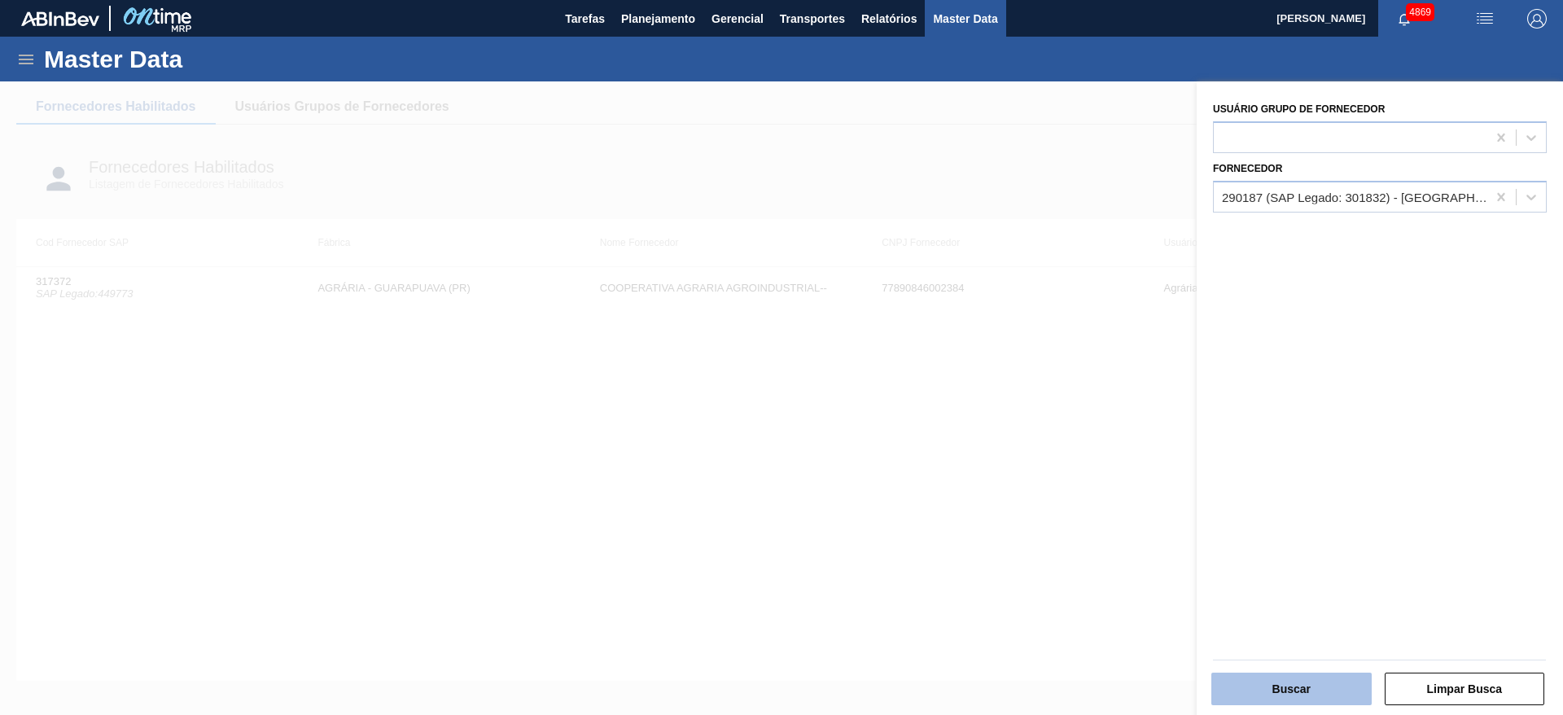
click at [1276, 680] on button "Buscar" at bounding box center [1292, 689] width 160 height 33
